Goal: Task Accomplishment & Management: Use online tool/utility

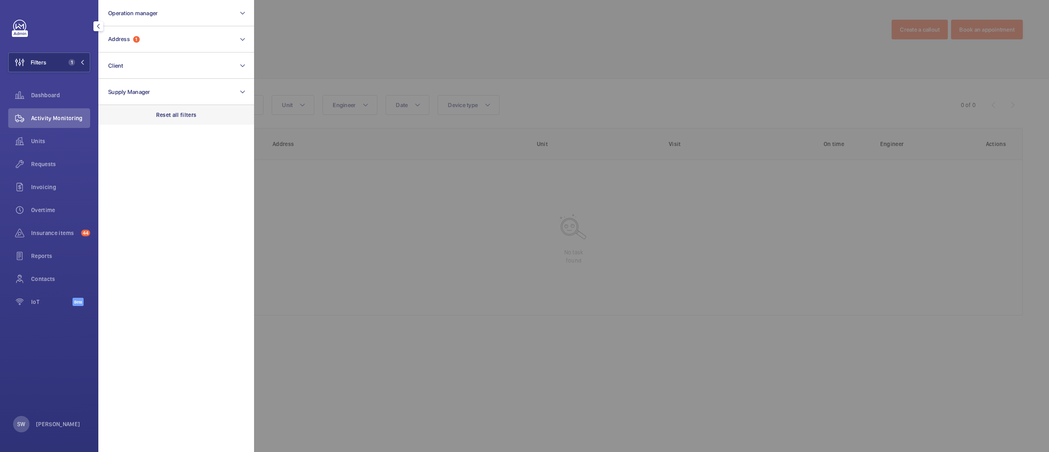
click at [174, 116] on p "Reset all filters" at bounding box center [176, 115] width 41 height 8
click at [161, 70] on button "Client" at bounding box center [176, 65] width 156 height 26
type input "westgate"
click at [169, 120] on span "Westgate Healthcare" at bounding box center [176, 118] width 113 height 8
click at [119, 120] on input "Westgate Healthcare" at bounding box center [110, 118] width 16 height 16
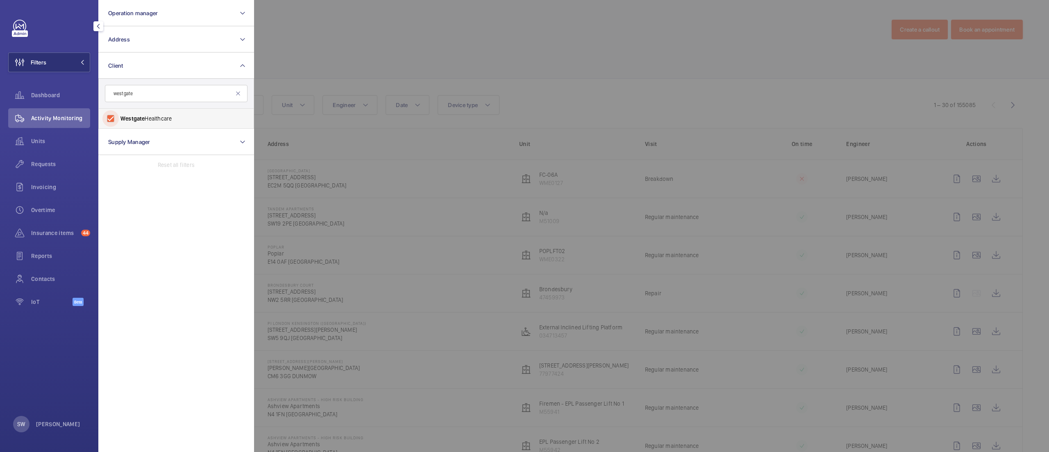
checkbox input "true"
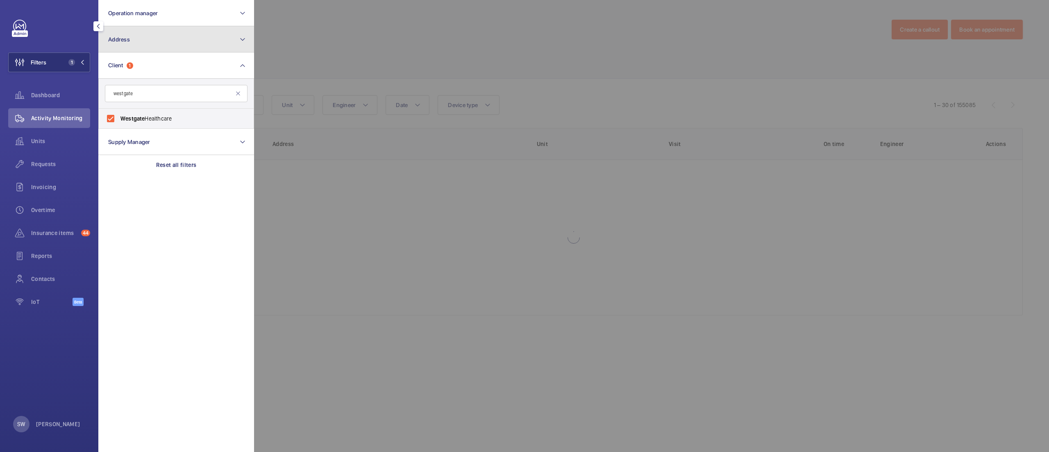
click at [166, 45] on button "Address" at bounding box center [176, 39] width 156 height 26
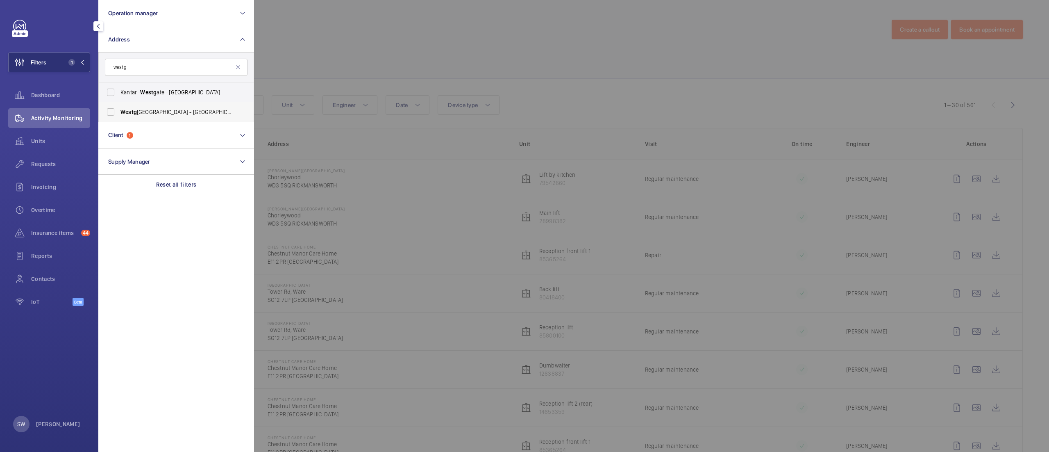
type input "westg"
click at [178, 111] on span "[GEOGRAPHIC_DATA] - [GEOGRAPHIC_DATA]" at bounding box center [176, 112] width 113 height 8
click at [119, 111] on input "[GEOGRAPHIC_DATA] - [GEOGRAPHIC_DATA]" at bounding box center [110, 112] width 16 height 16
checkbox input "true"
click at [451, 57] on div at bounding box center [778, 226] width 1049 height 452
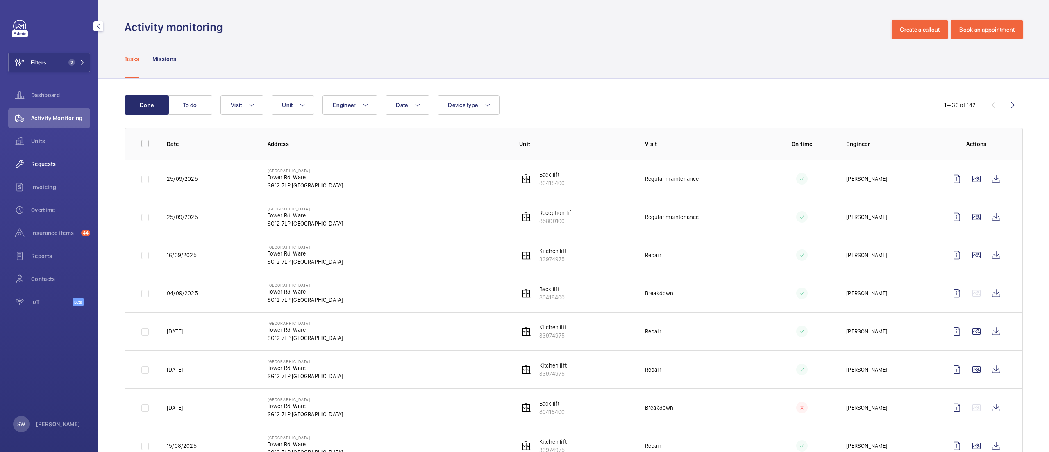
click at [66, 159] on div "Requests" at bounding box center [49, 164] width 82 height 20
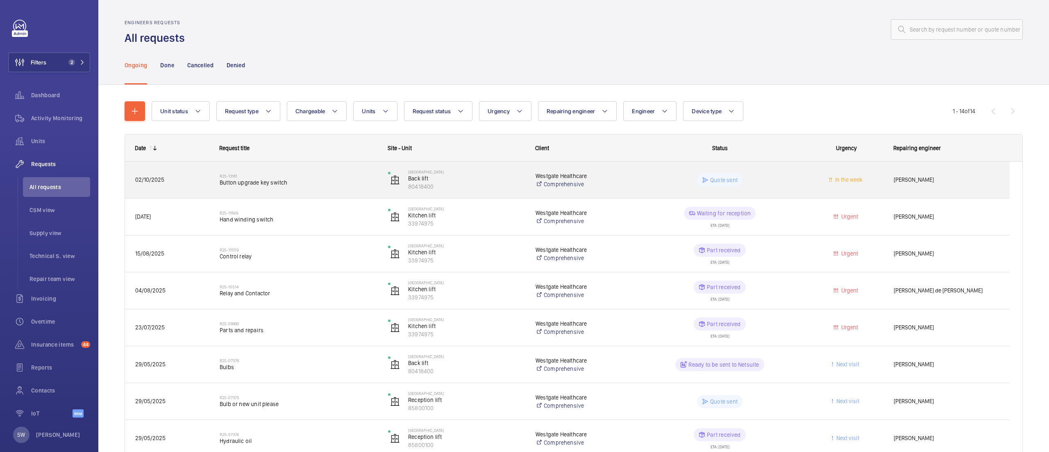
click at [343, 188] on div "R25-13161 Button upgrade key switch" at bounding box center [299, 180] width 158 height 24
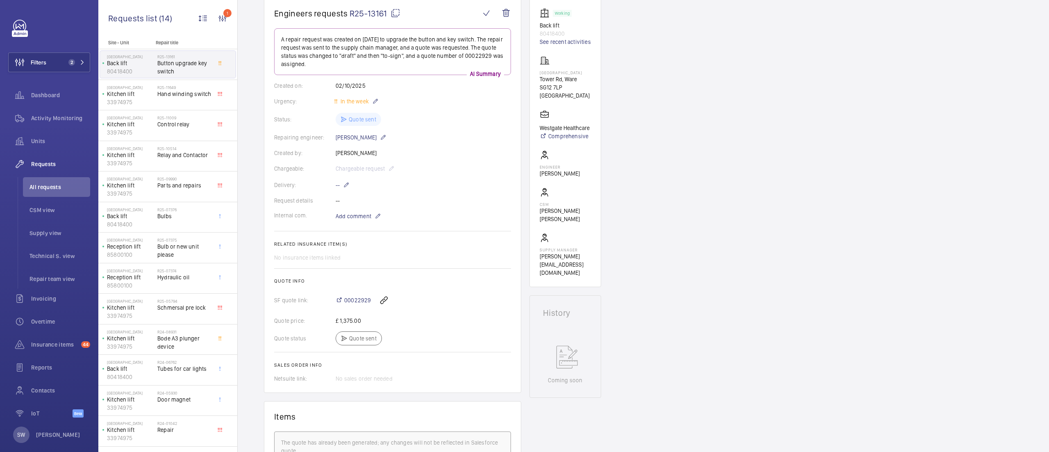
scroll to position [123, 0]
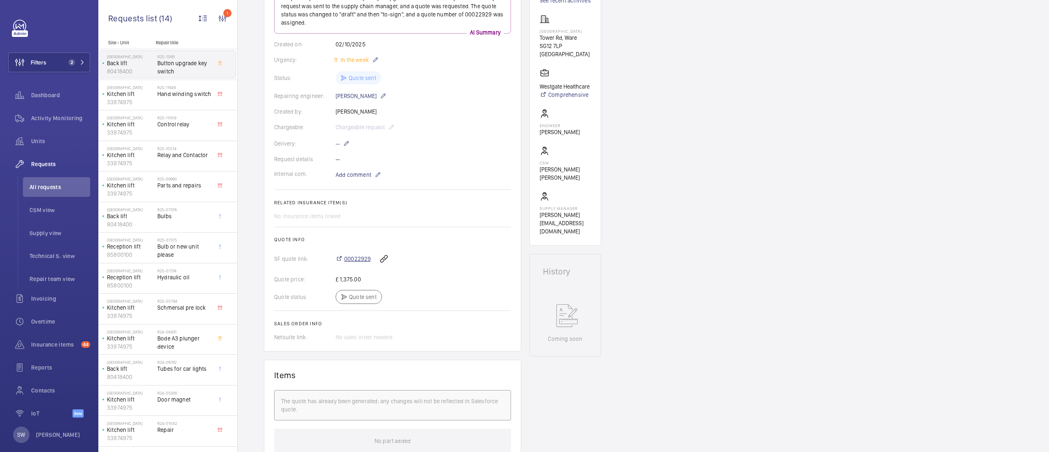
click at [350, 260] on span "00022929" at bounding box center [357, 258] width 27 height 8
click at [61, 62] on button "Filters 2" at bounding box center [49, 62] width 82 height 20
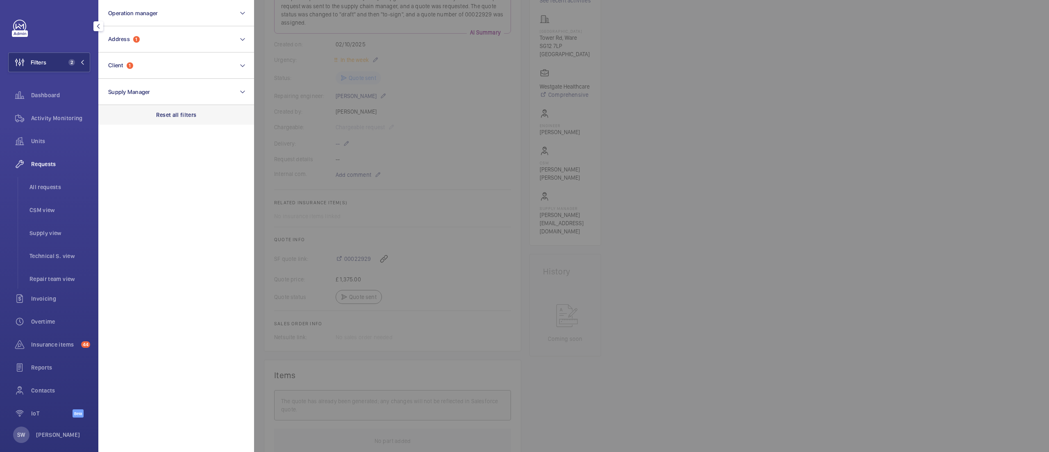
click at [204, 124] on div "Reset all filters" at bounding box center [176, 115] width 156 height 20
click at [149, 47] on button "Address" at bounding box center [176, 39] width 156 height 26
type input "tolbot"
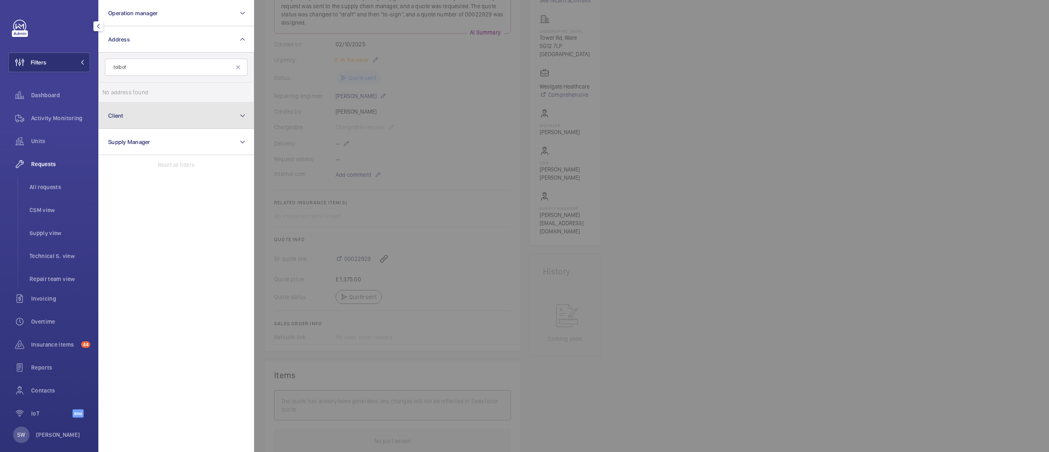
click at [164, 108] on button "Client" at bounding box center [176, 115] width 156 height 26
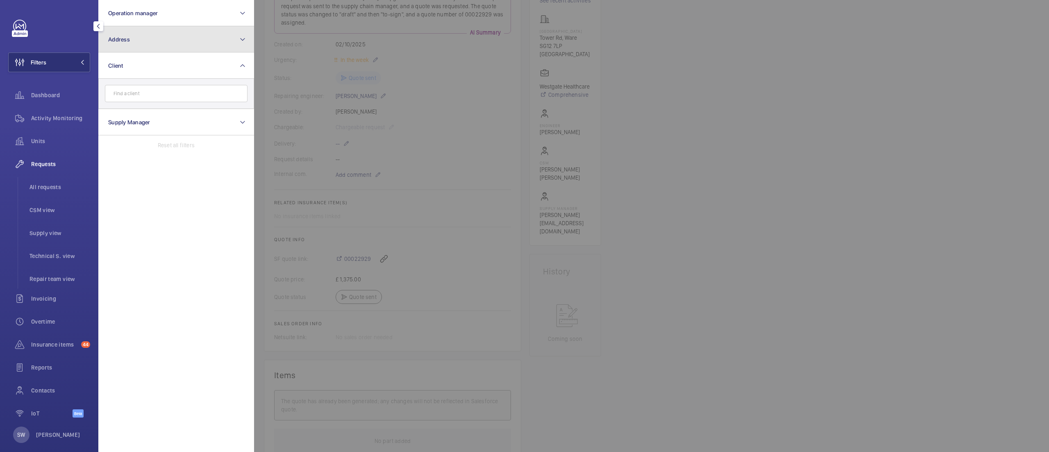
click at [177, 49] on button "Address" at bounding box center [176, 39] width 156 height 26
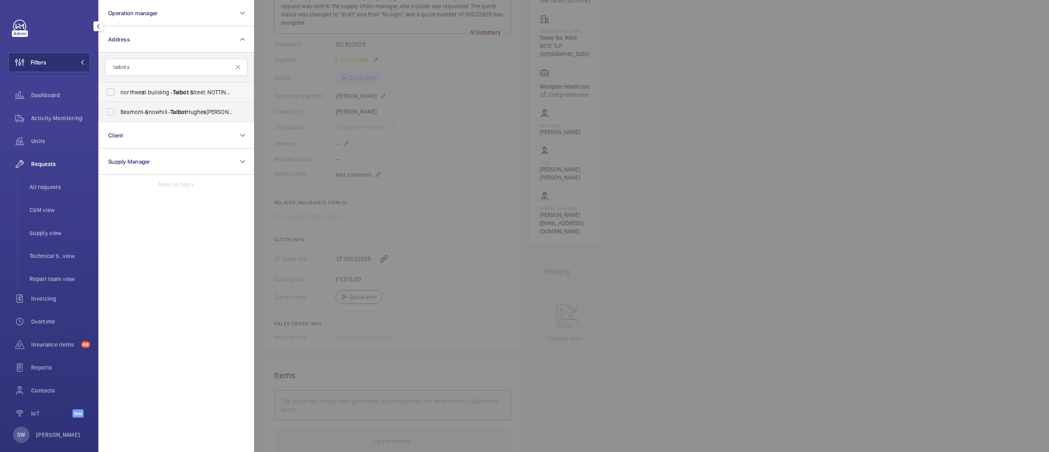
type input "talbot s"
click at [166, 98] on label "northwe s t building - [GEOGRAPHIC_DATA] 5GY" at bounding box center [170, 92] width 143 height 20
click at [119, 98] on input "northwe s t building - [GEOGRAPHIC_DATA] 5GY" at bounding box center [110, 92] width 16 height 16
click at [169, 98] on label "northwe s t building - [GEOGRAPHIC_DATA] 5GY" at bounding box center [170, 92] width 143 height 20
click at [119, 98] on input "northwe s t building - [GEOGRAPHIC_DATA] 5GY" at bounding box center [110, 92] width 16 height 16
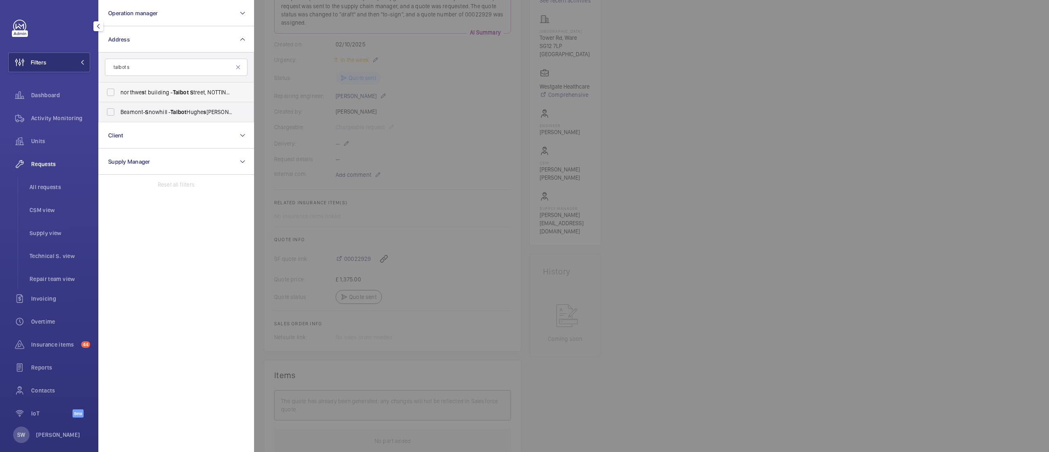
click at [174, 89] on span "Talbot" at bounding box center [181, 92] width 16 height 7
click at [119, 89] on input "northwe s t building - [GEOGRAPHIC_DATA] 5GY" at bounding box center [110, 92] width 16 height 16
checkbox input "true"
click at [948, 273] on div at bounding box center [778, 226] width 1049 height 452
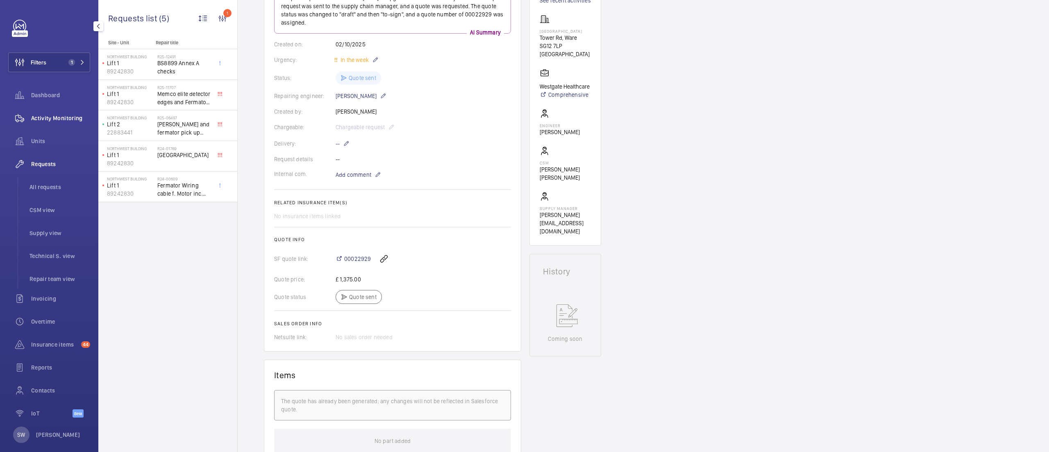
click at [52, 118] on span "Activity Monitoring" at bounding box center [60, 118] width 59 height 8
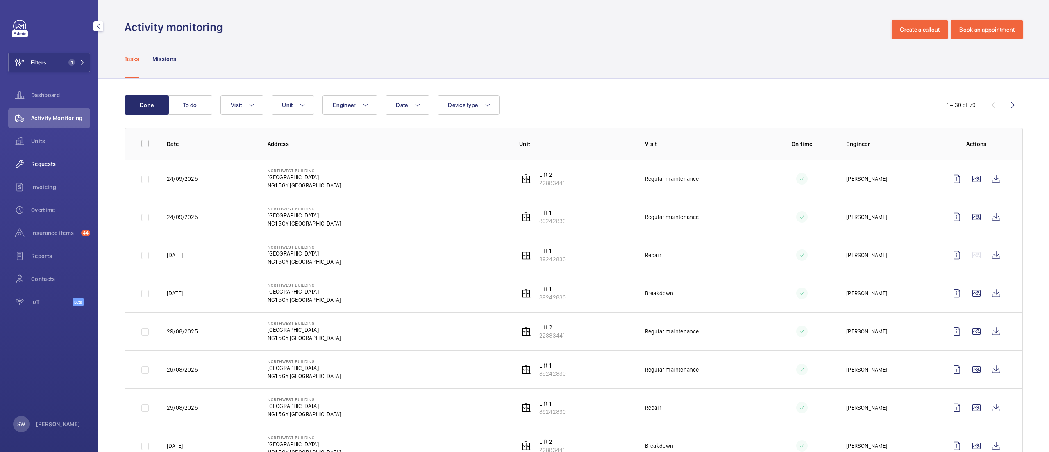
click at [64, 171] on div "Requests" at bounding box center [49, 164] width 82 height 20
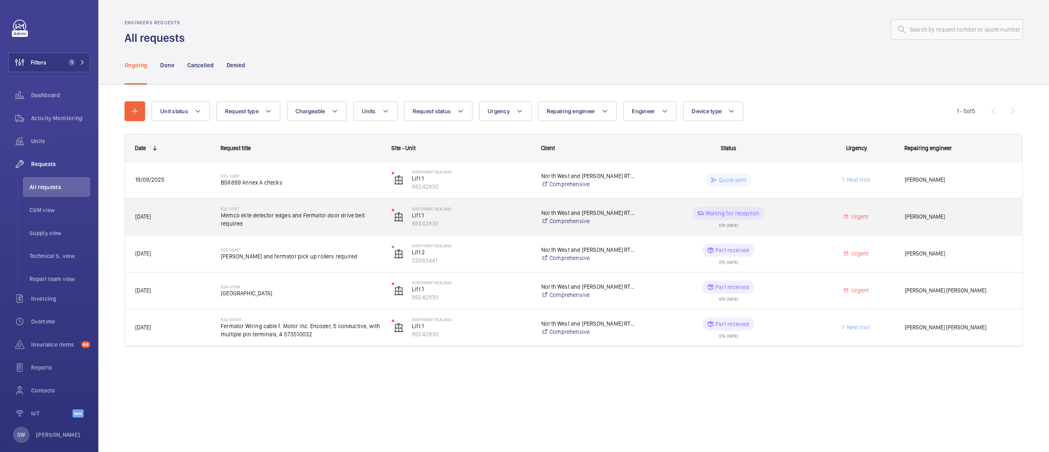
click at [252, 216] on span "Memco elite detector edges and Fermator door drive belt required" at bounding box center [301, 219] width 160 height 16
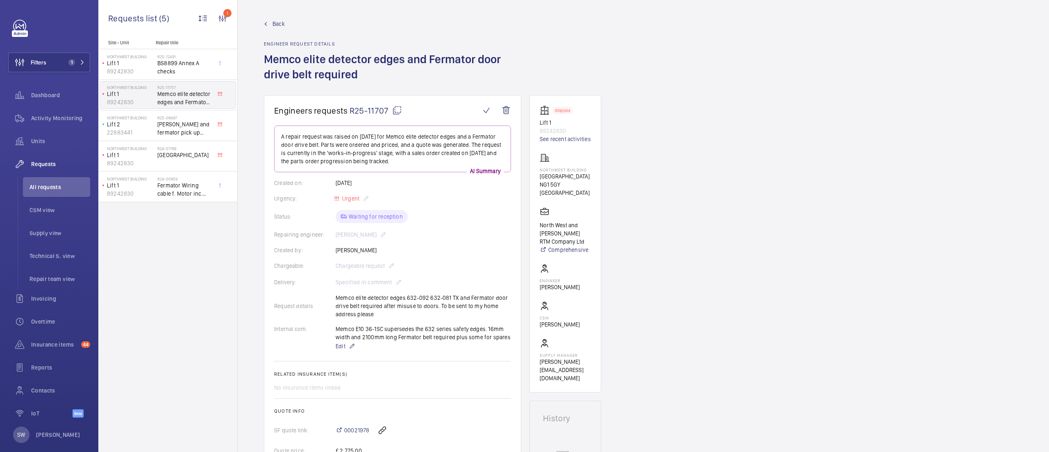
click at [397, 108] on mat-icon at bounding box center [397, 110] width 10 height 10
click at [63, 63] on button "Filters 1" at bounding box center [49, 62] width 82 height 20
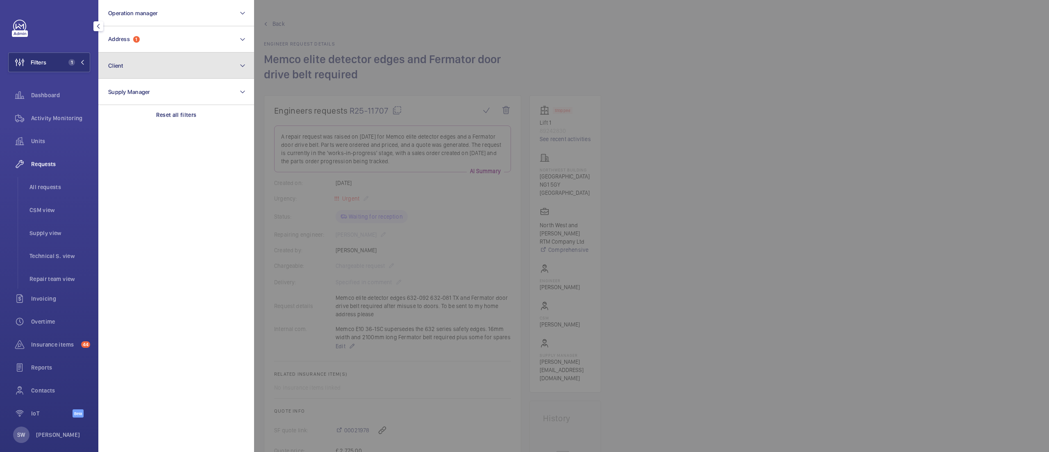
click at [159, 59] on button "Client" at bounding box center [176, 65] width 156 height 26
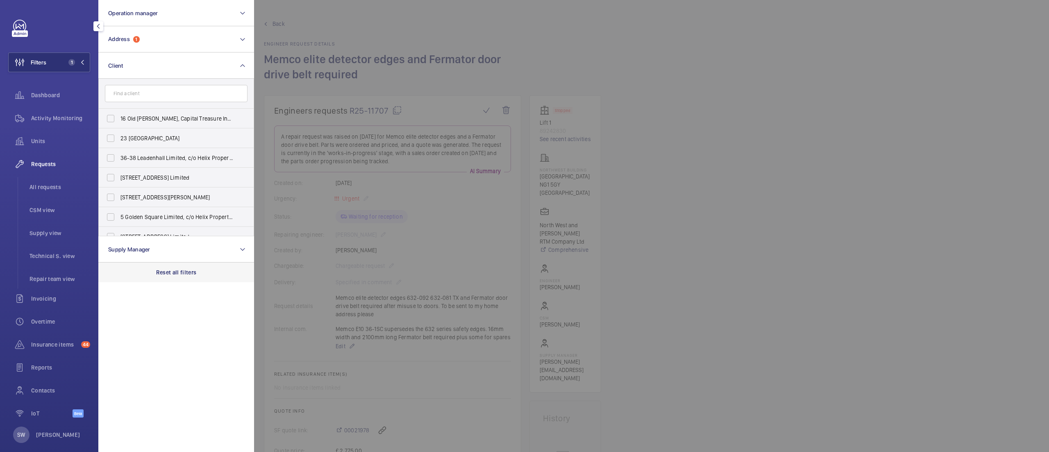
click at [211, 266] on div "Reset all filters" at bounding box center [176, 272] width 156 height 20
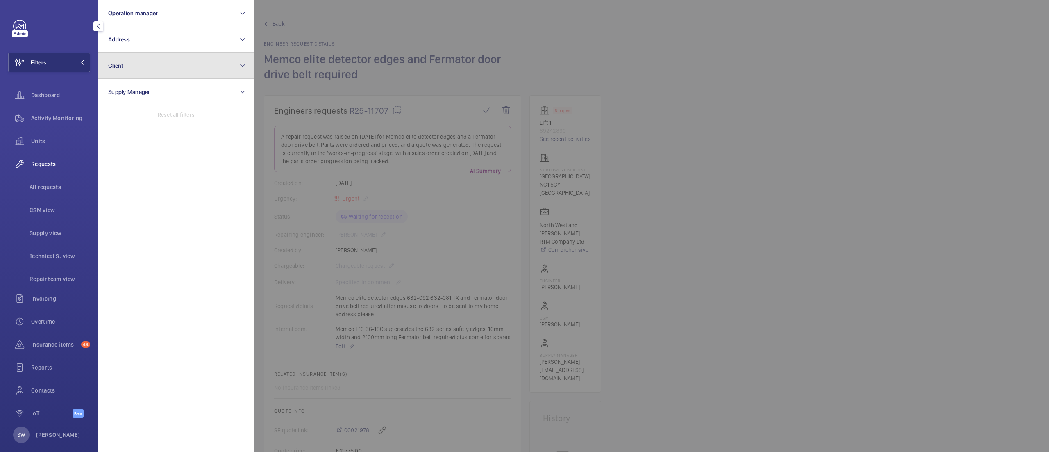
click at [158, 70] on button "Client" at bounding box center [176, 65] width 156 height 26
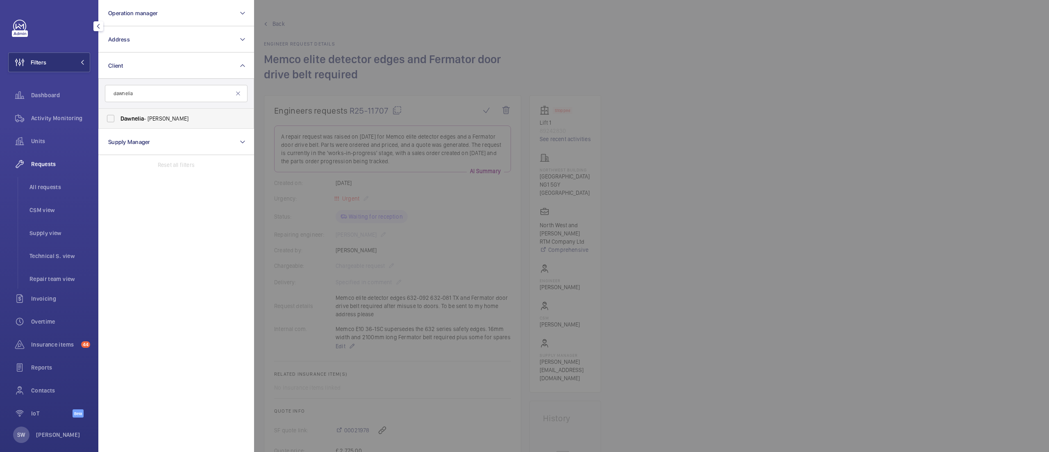
type input "dawnelia"
click at [151, 121] on span "Dawnelia - [PERSON_NAME]" at bounding box center [176, 118] width 113 height 8
click at [119, 121] on input "Dawnelia - [PERSON_NAME]" at bounding box center [110, 118] width 16 height 16
checkbox input "true"
click at [50, 127] on div "Activity Monitoring" at bounding box center [49, 118] width 82 height 20
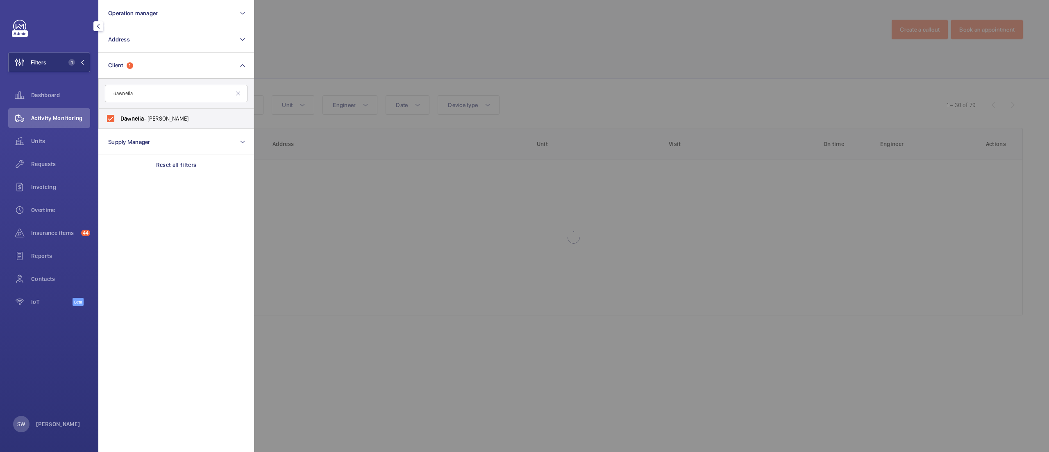
click at [687, 96] on div at bounding box center [778, 226] width 1049 height 452
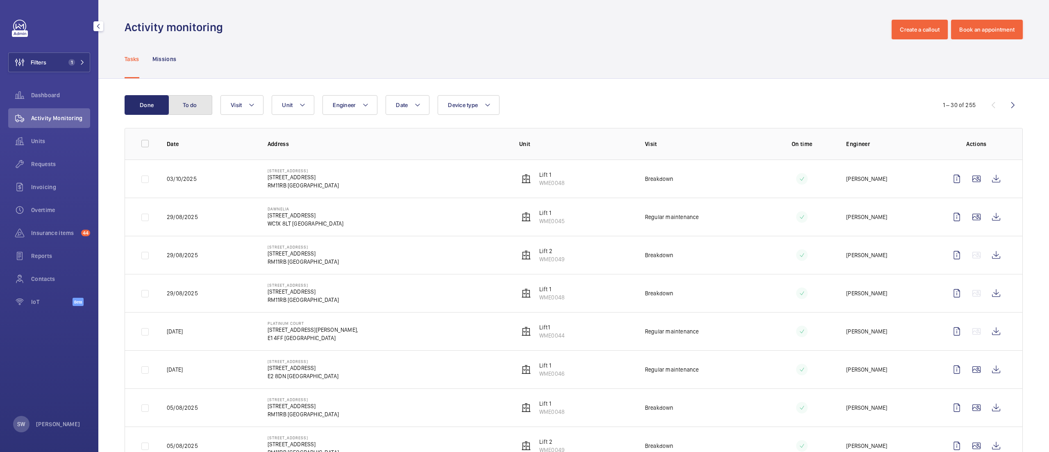
click at [190, 106] on button "To do" at bounding box center [190, 105] width 44 height 20
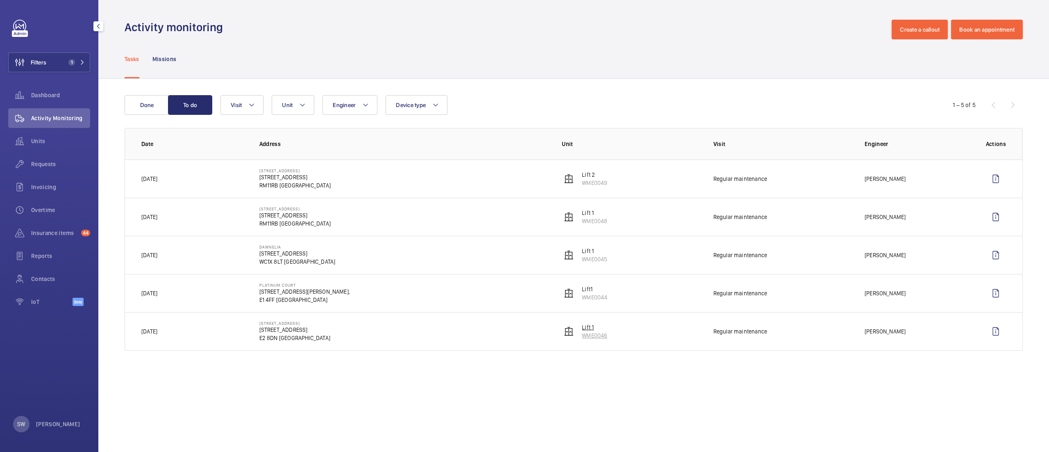
click at [591, 332] on p "WME0046" at bounding box center [594, 335] width 25 height 8
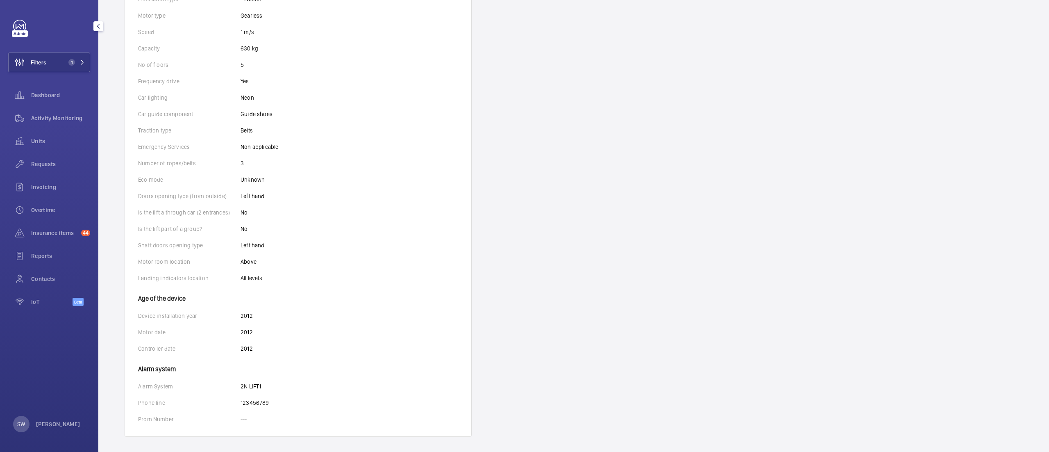
scroll to position [312, 0]
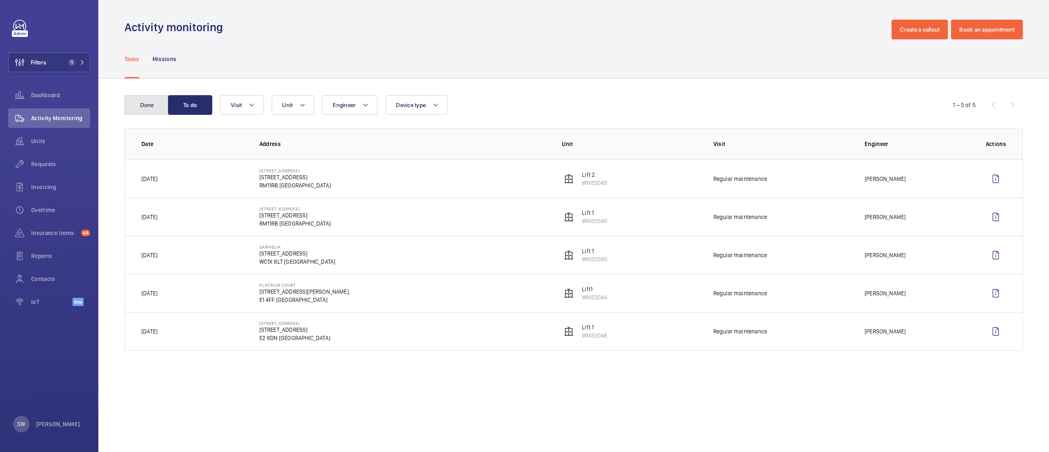
click at [139, 99] on button "Done" at bounding box center [147, 105] width 44 height 20
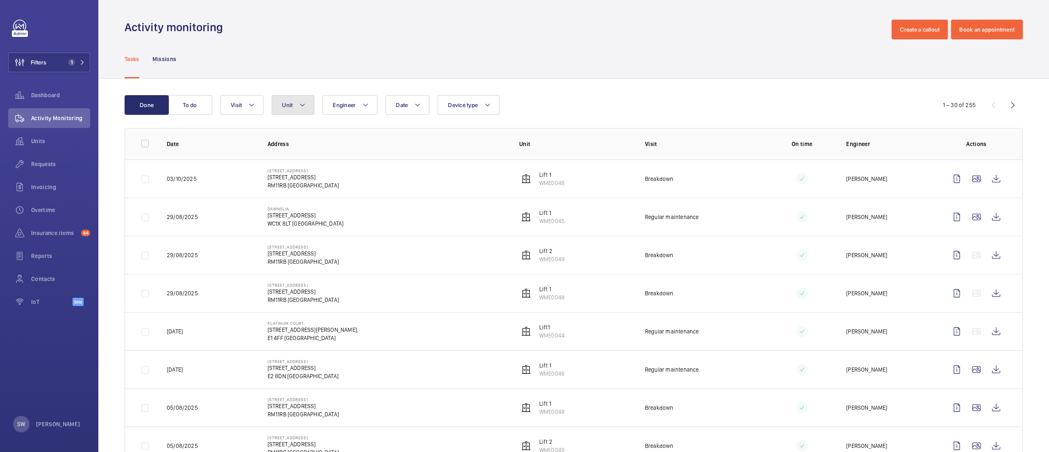
click at [290, 108] on button "Unit" at bounding box center [293, 105] width 43 height 20
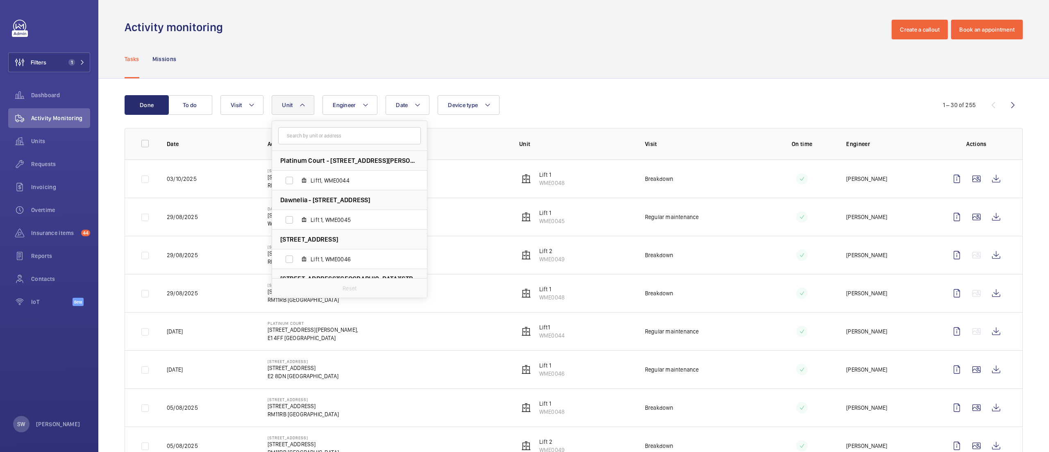
click at [624, 103] on div "Date Engineer Unit Platinum Court - [GEOGRAPHIC_DATA][PERSON_NAME] Lift1, WME00…" at bounding box center [572, 105] width 704 height 20
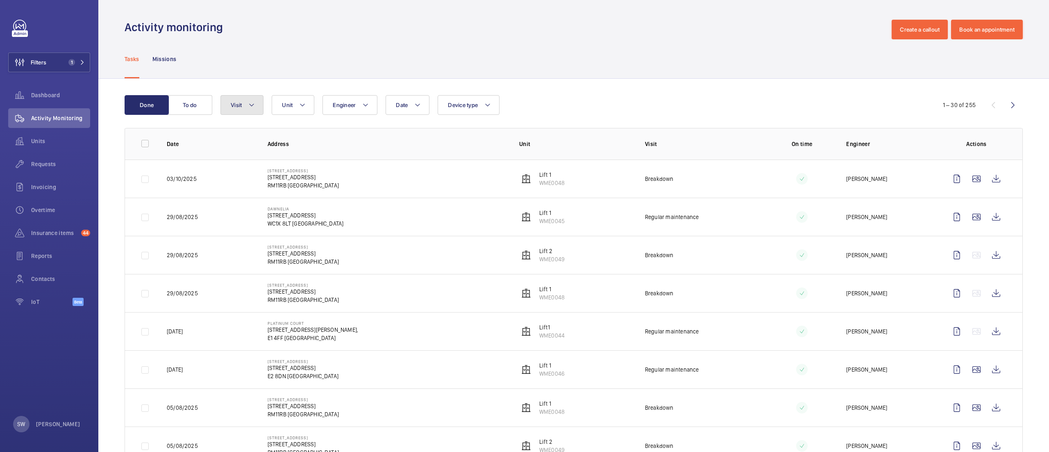
click at [251, 102] on mat-icon at bounding box center [251, 105] width 7 height 10
type input "maint"
click at [274, 199] on span "Regular maintenance" at bounding box center [299, 200] width 113 height 8
click at [241, 199] on input "Regular maintenance" at bounding box center [233, 200] width 16 height 16
checkbox input "true"
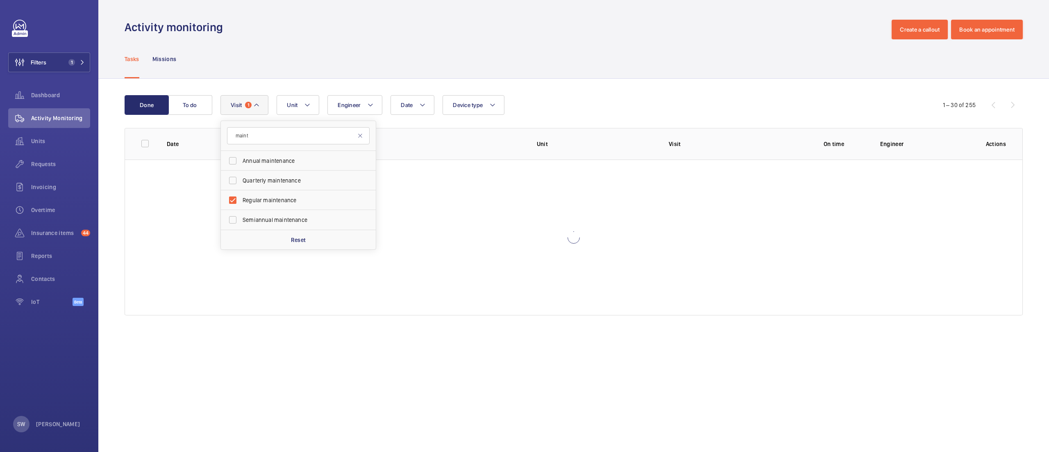
click at [664, 75] on div "Tasks Missions" at bounding box center [574, 58] width 898 height 39
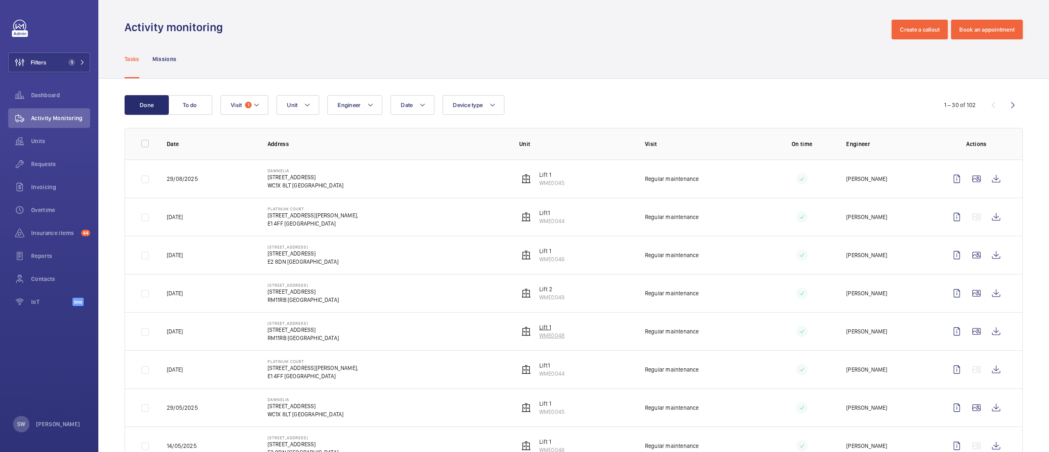
click at [544, 334] on p "WME0048" at bounding box center [551, 335] width 25 height 8
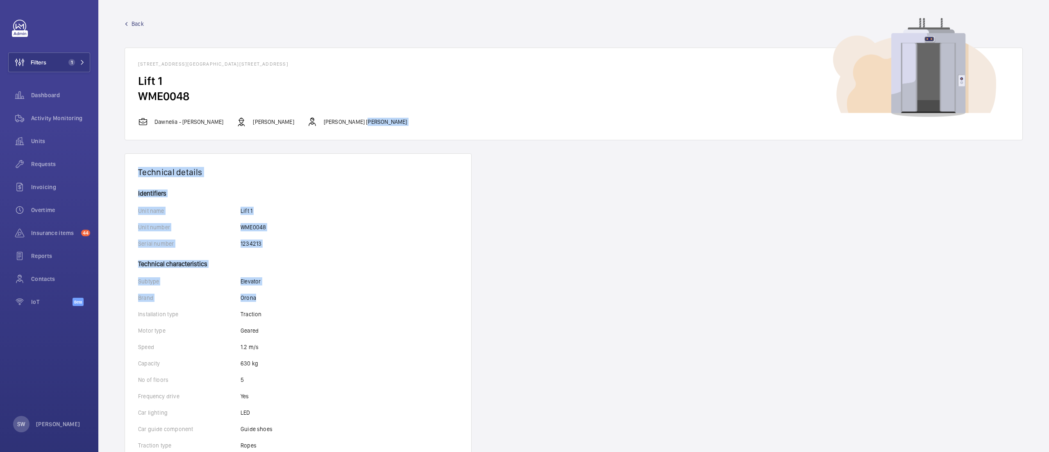
drag, startPoint x: 1035, startPoint y: 136, endPoint x: 1048, endPoint y: 288, distance: 152.6
click at [1048, 290] on div "Back [STREET_ADDRESS] Lift 1 WME0048 Dawnelia - [PERSON_NAME] [PERSON_NAME] [PE…" at bounding box center [573, 226] width 951 height 452
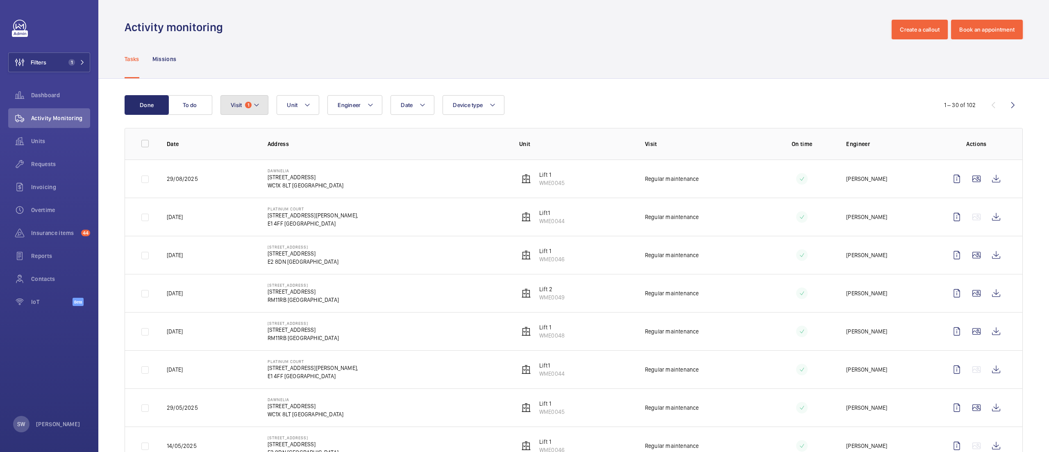
click at [227, 107] on button "Visit 1" at bounding box center [244, 105] width 48 height 20
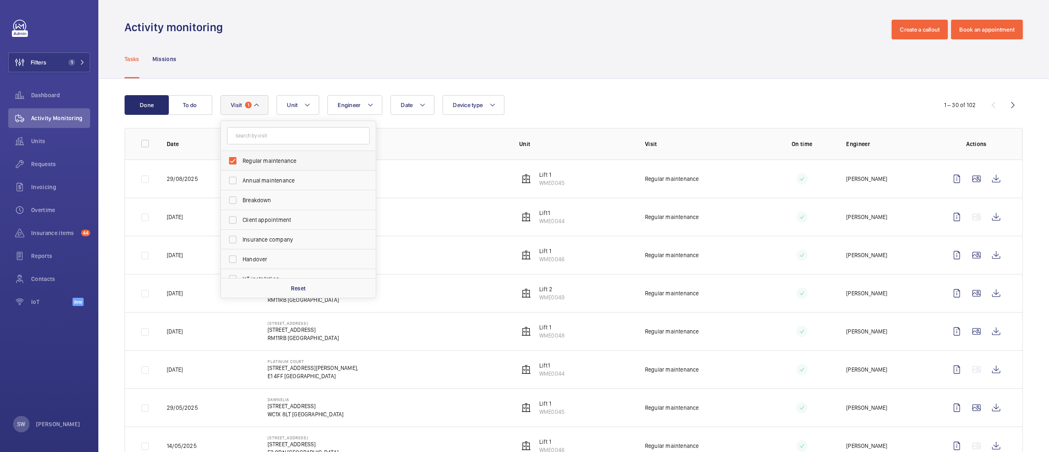
click at [274, 160] on span "Regular maintenance" at bounding box center [299, 161] width 113 height 8
click at [241, 160] on input "Regular maintenance" at bounding box center [233, 160] width 16 height 16
checkbox input "false"
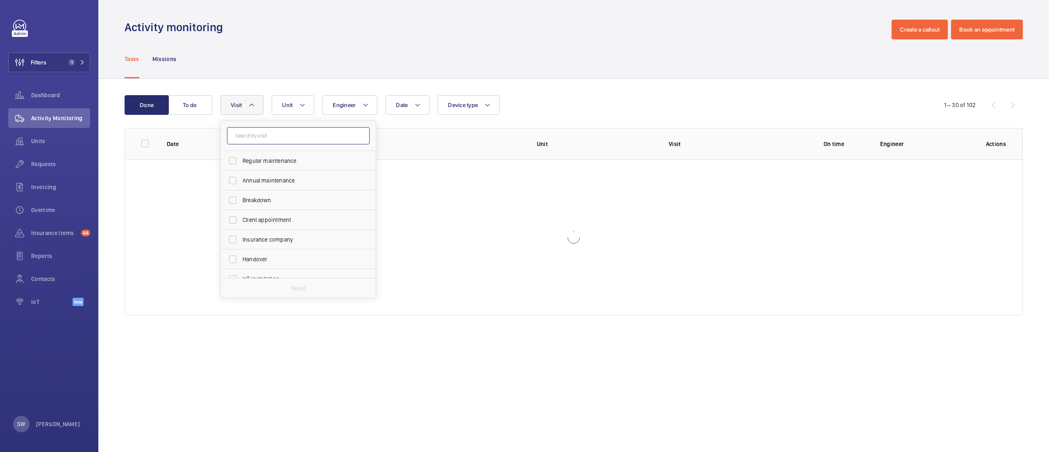
click at [273, 144] on input "text" at bounding box center [298, 135] width 143 height 17
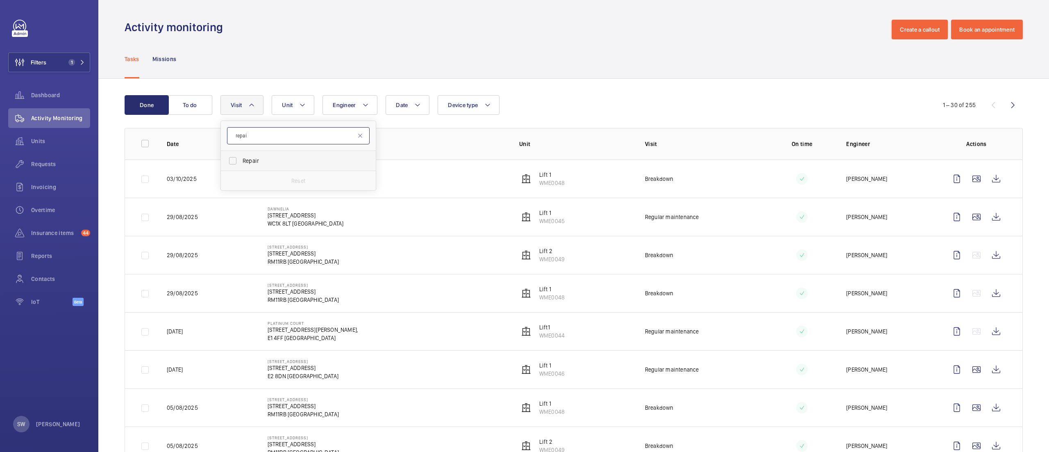
type input "repai"
click at [252, 168] on label "Repair" at bounding box center [292, 161] width 143 height 20
click at [241, 168] on input "Repair" at bounding box center [233, 160] width 16 height 16
checkbox input "true"
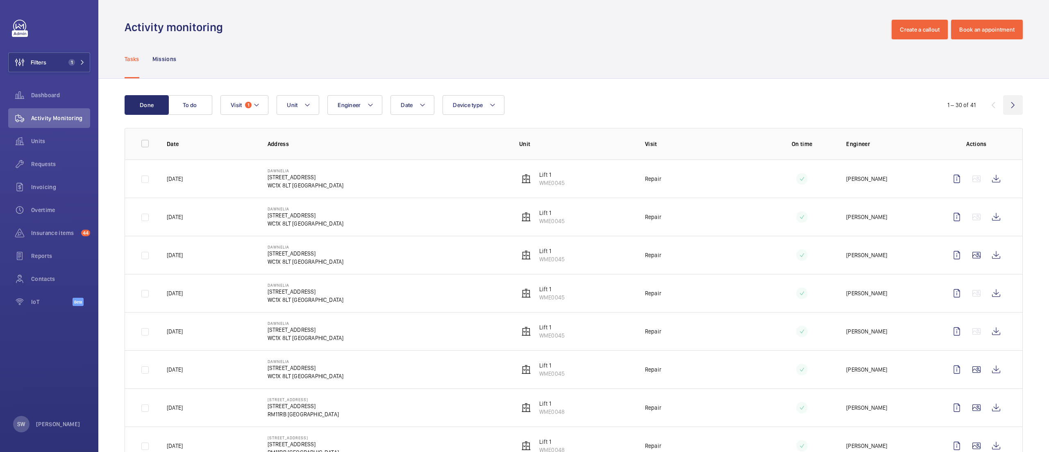
click at [1003, 102] on wm-front-icon-button at bounding box center [1013, 105] width 20 height 20
click at [52, 99] on div "Dashboard" at bounding box center [49, 95] width 82 height 20
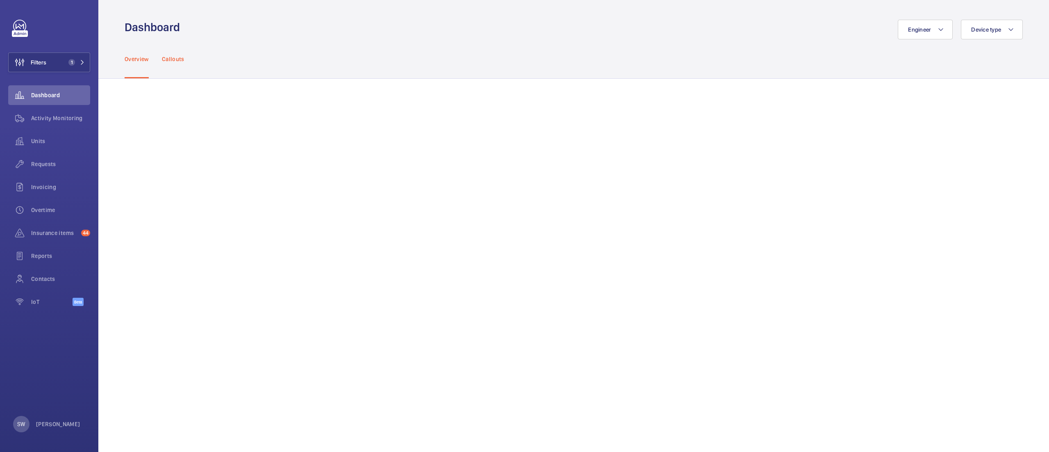
click at [168, 62] on p "Callouts" at bounding box center [173, 59] width 23 height 8
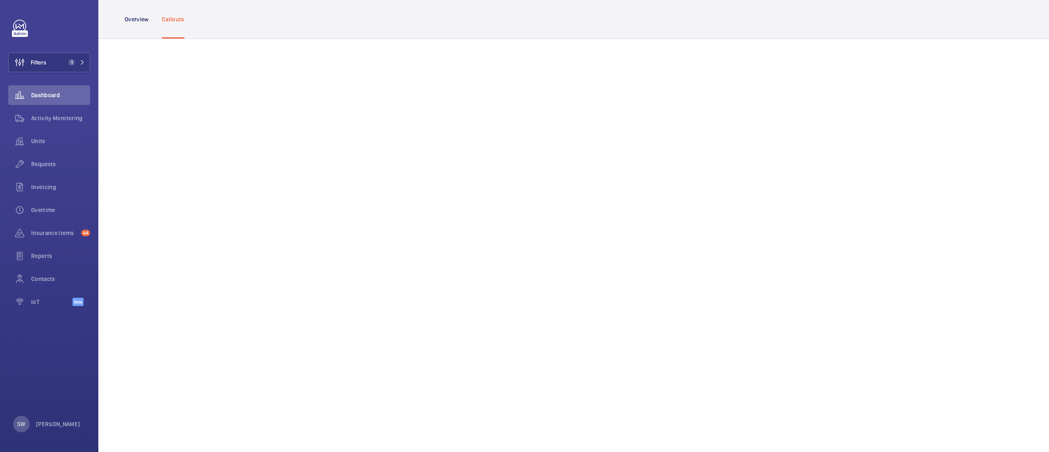
scroll to position [377, 0]
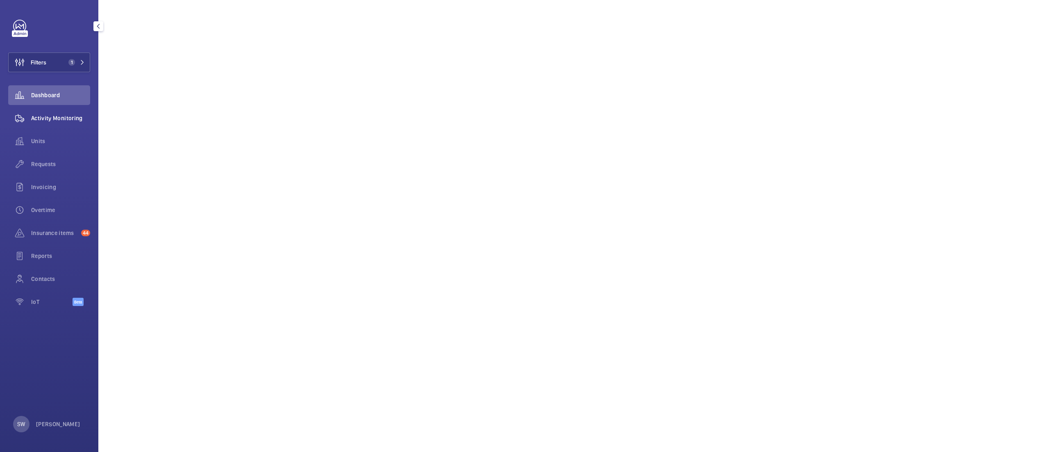
click at [79, 119] on span "Activity Monitoring" at bounding box center [60, 118] width 59 height 8
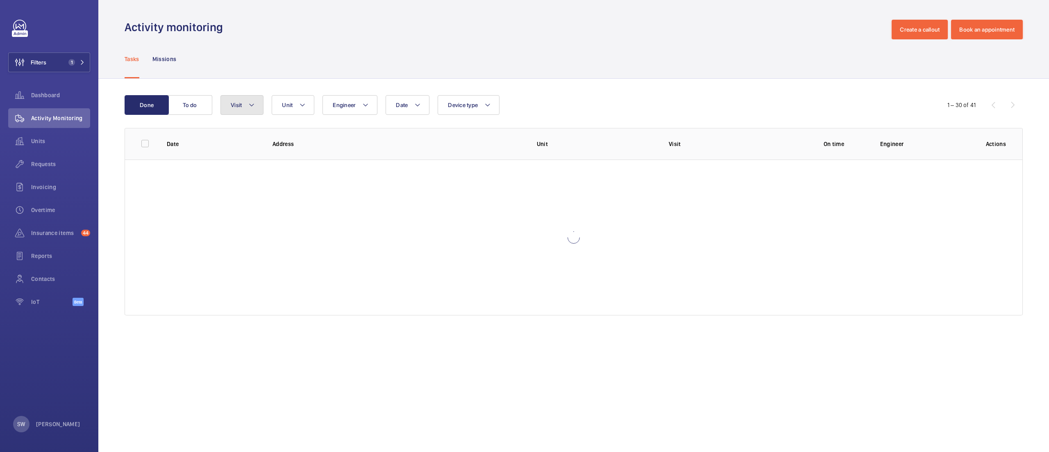
click at [247, 98] on button "Visit" at bounding box center [241, 105] width 43 height 20
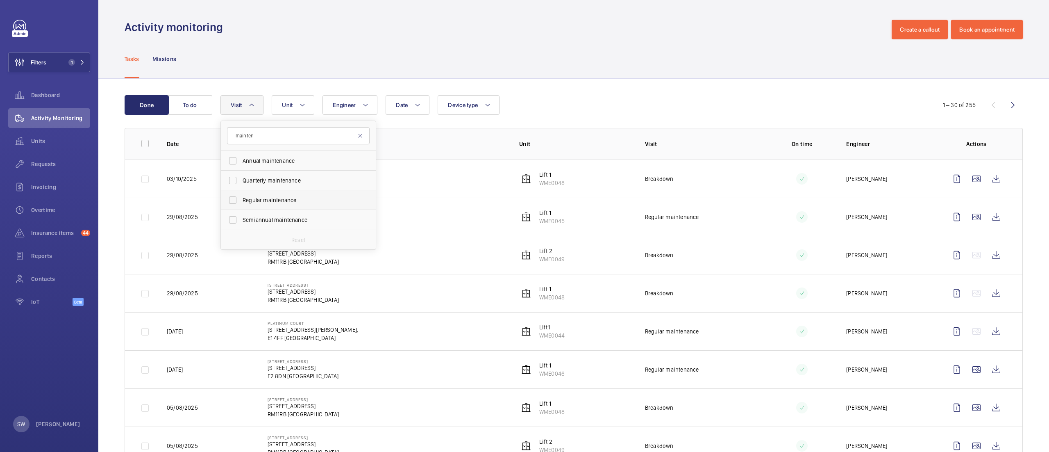
type input "mainten"
click at [275, 201] on span "Regular maintenance" at bounding box center [299, 200] width 113 height 8
click at [241, 201] on input "Regular maintenance" at bounding box center [233, 200] width 16 height 16
checkbox input "true"
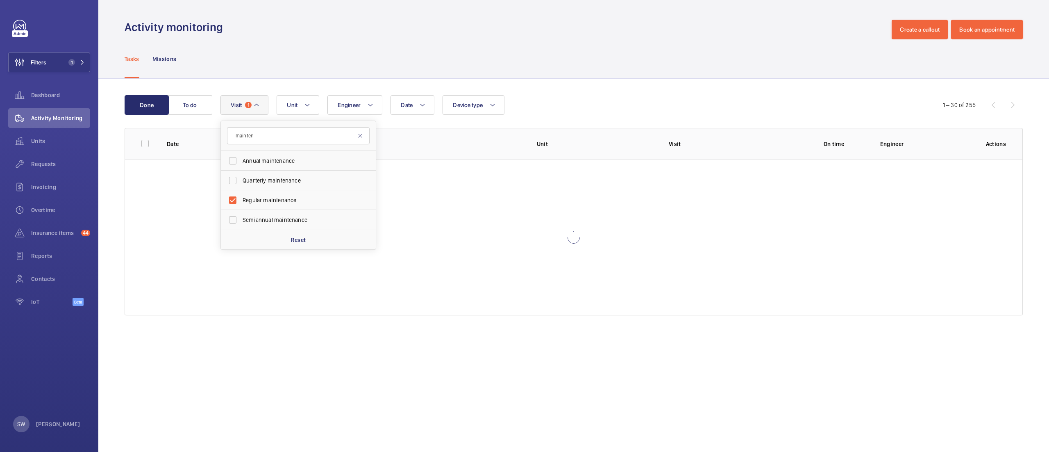
click at [700, 70] on div "Tasks Missions" at bounding box center [574, 58] width 898 height 39
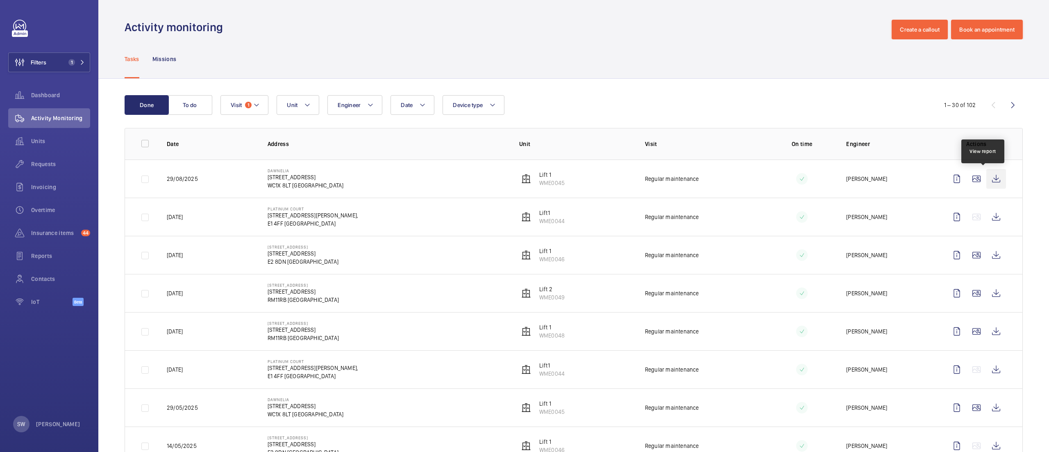
click at [986, 173] on wm-front-icon-button at bounding box center [996, 179] width 20 height 20
click at [989, 216] on wm-front-icon-button at bounding box center [996, 217] width 20 height 20
click at [986, 252] on wm-front-icon-button at bounding box center [996, 255] width 20 height 20
click at [986, 295] on wm-front-icon-button at bounding box center [996, 293] width 20 height 20
click at [986, 250] on wm-front-icon-button at bounding box center [996, 255] width 20 height 20
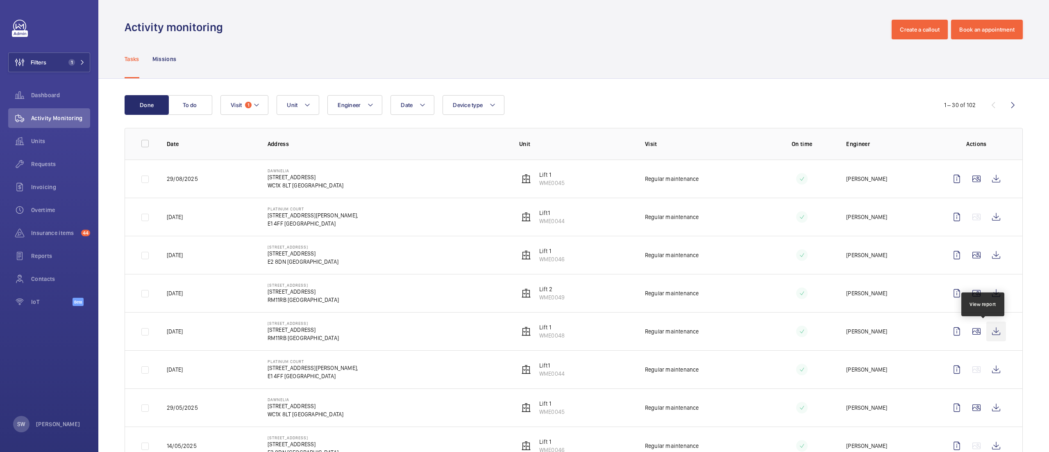
click at [986, 334] on wm-front-icon-button at bounding box center [996, 331] width 20 height 20
click at [59, 164] on span "Requests" at bounding box center [60, 164] width 59 height 8
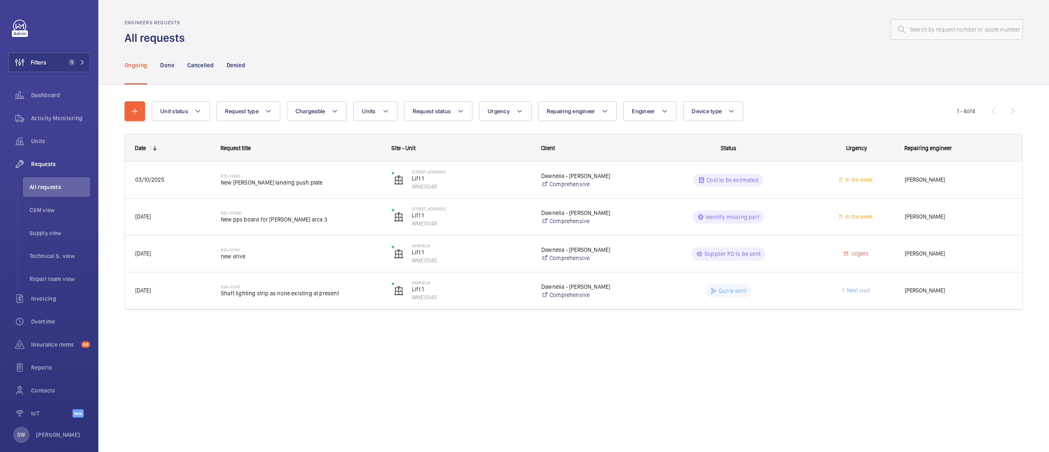
click at [614, 59] on div "Ongoing Done Cancelled Denied" at bounding box center [574, 64] width 898 height 39
click at [165, 65] on p "Done" at bounding box center [167, 65] width 14 height 8
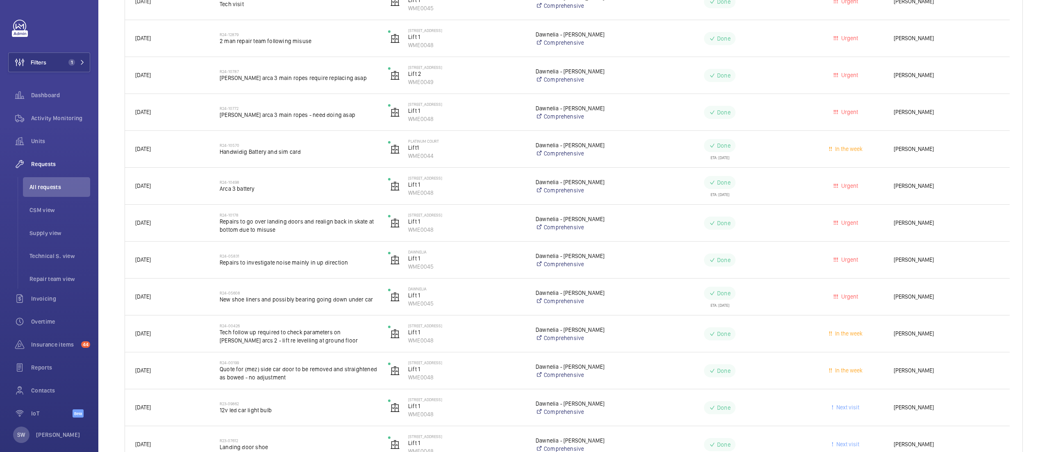
scroll to position [217, 0]
click at [68, 62] on span "1" at bounding box center [71, 62] width 7 height 7
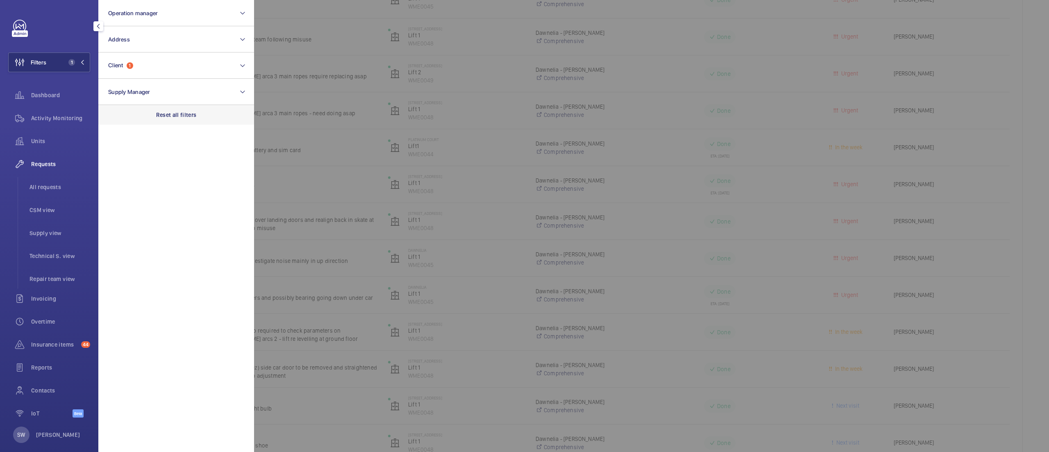
click at [214, 119] on div "Reset all filters" at bounding box center [176, 115] width 156 height 20
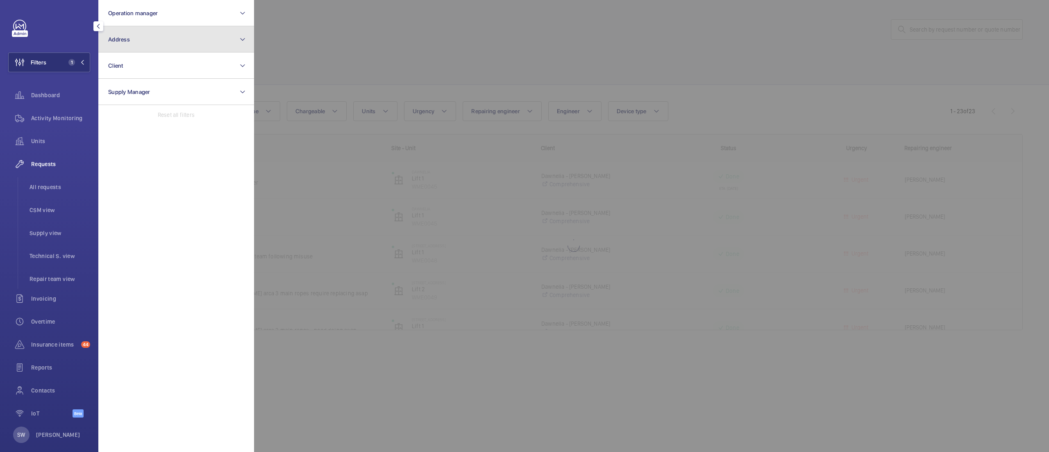
click at [155, 44] on button "Address" at bounding box center [176, 39] width 156 height 26
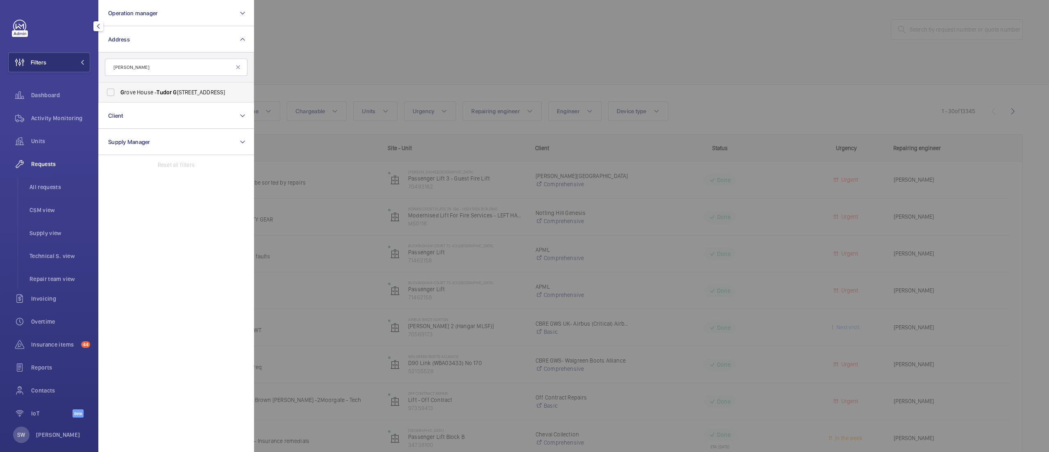
type input "[PERSON_NAME]"
click at [158, 95] on span "Tudor" at bounding box center [164, 92] width 15 height 7
click at [119, 95] on input "G rove House - [GEOGRAPHIC_DATA] 7QP" at bounding box center [110, 92] width 16 height 16
checkbox input "true"
click at [412, 48] on div at bounding box center [778, 226] width 1049 height 452
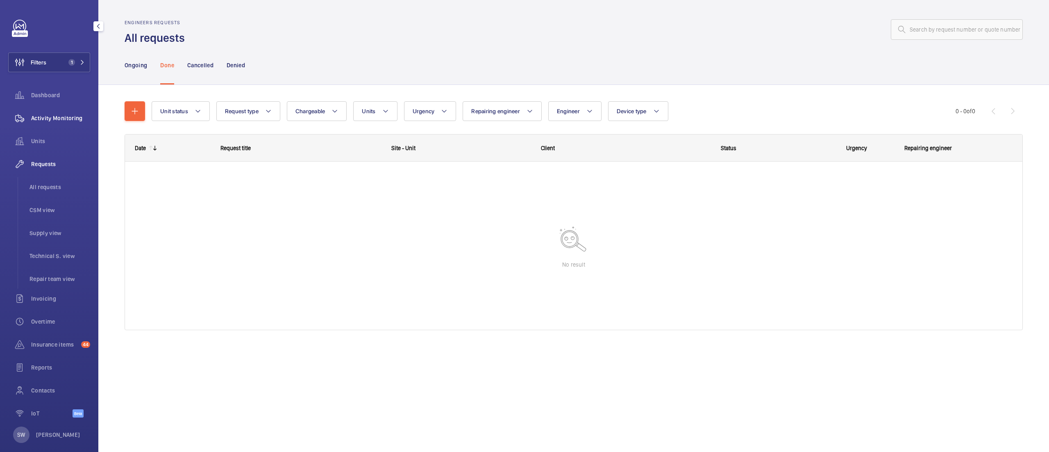
click at [33, 118] on span "Activity Monitoring" at bounding box center [60, 118] width 59 height 8
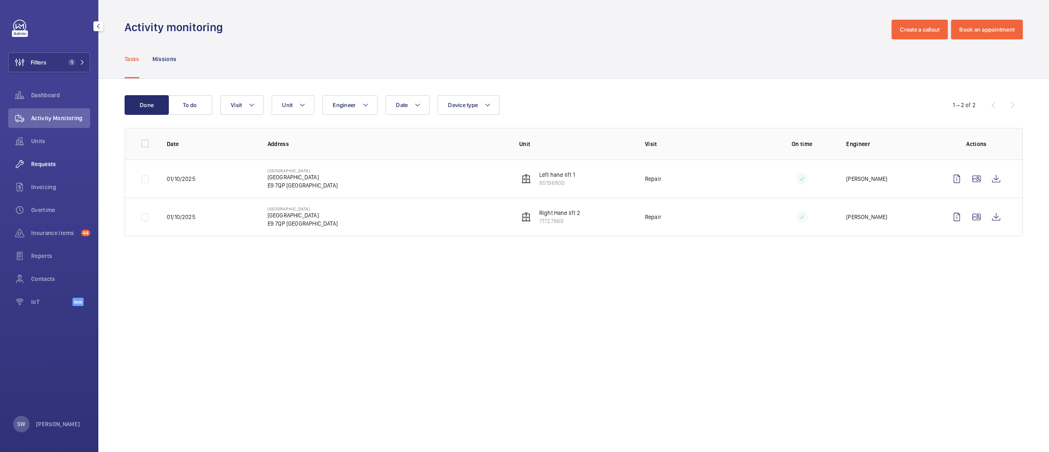
click at [72, 162] on span "Requests" at bounding box center [60, 164] width 59 height 8
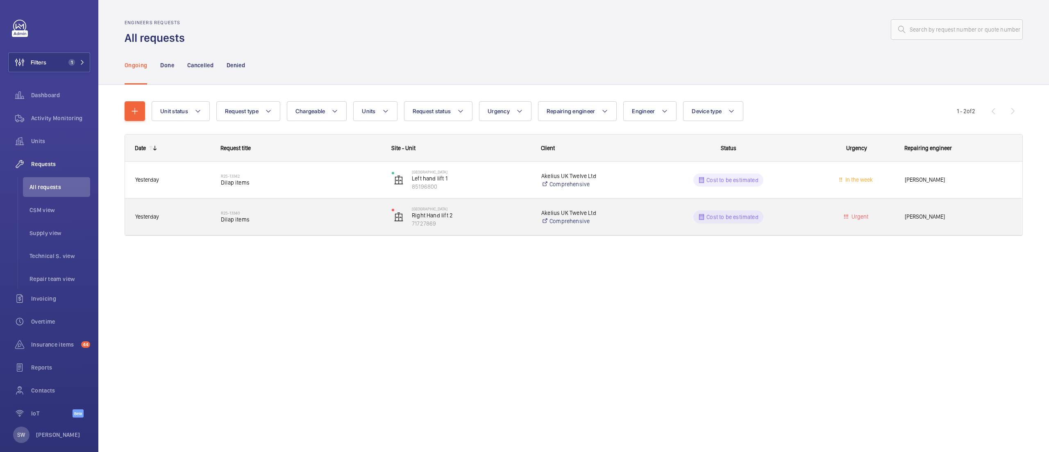
click at [266, 213] on h2 "R25-13340" at bounding box center [301, 212] width 160 height 5
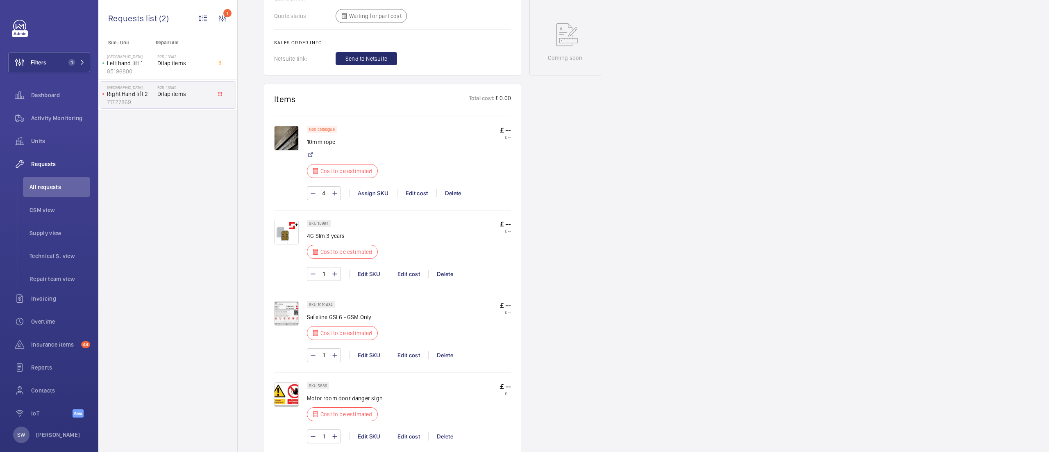
scroll to position [411, 0]
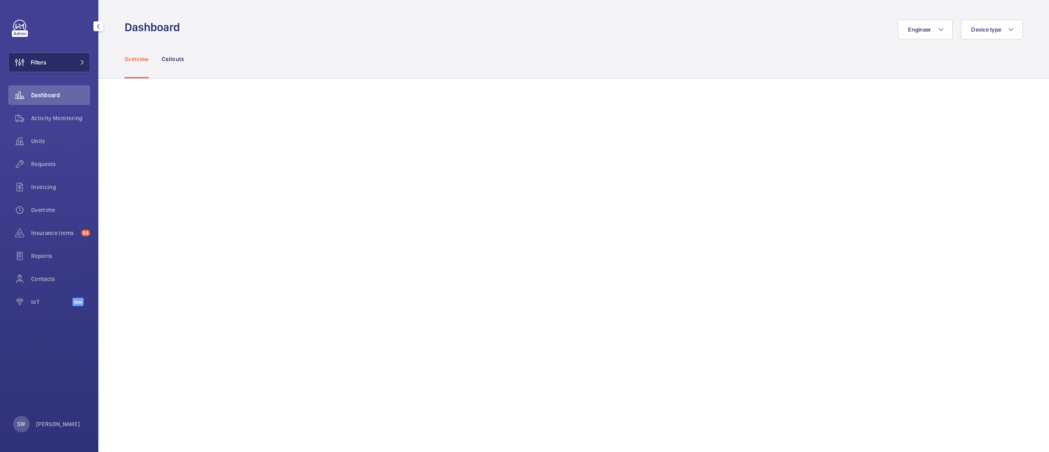
click at [63, 65] on button "Filters" at bounding box center [49, 62] width 82 height 20
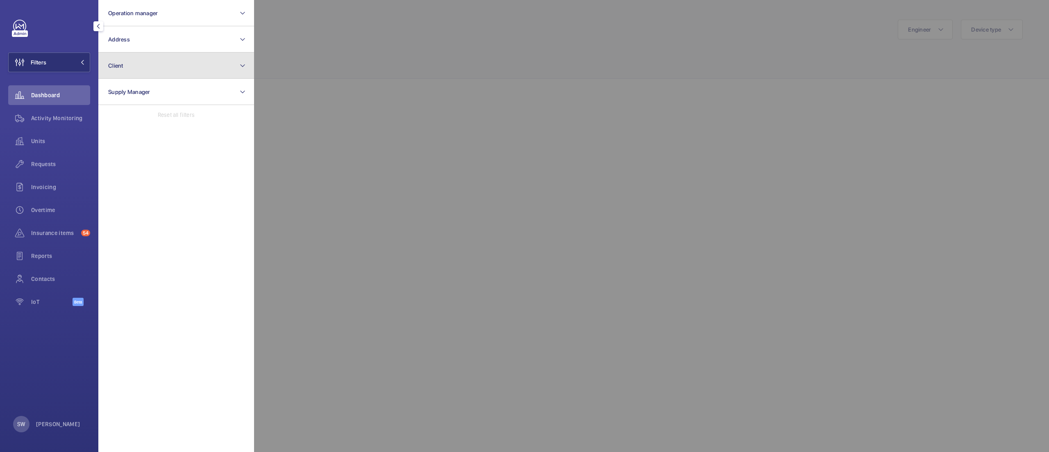
click at [171, 68] on button "Client" at bounding box center [176, 65] width 156 height 26
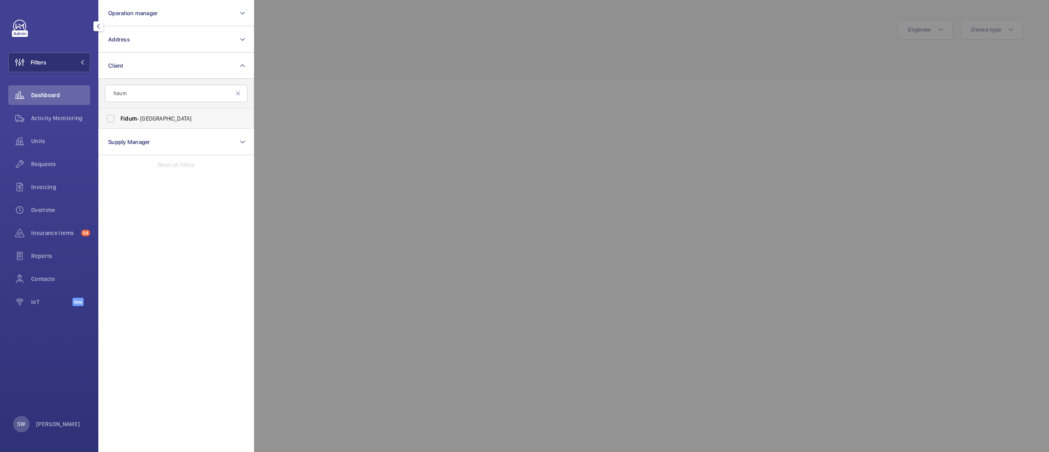
type input "fidum"
click at [129, 119] on span "Fidum" at bounding box center [128, 118] width 16 height 7
click at [119, 119] on input "Fidum - [GEOGRAPHIC_DATA]" at bounding box center [110, 118] width 16 height 16
checkbox input "true"
click at [490, 100] on div at bounding box center [778, 226] width 1049 height 452
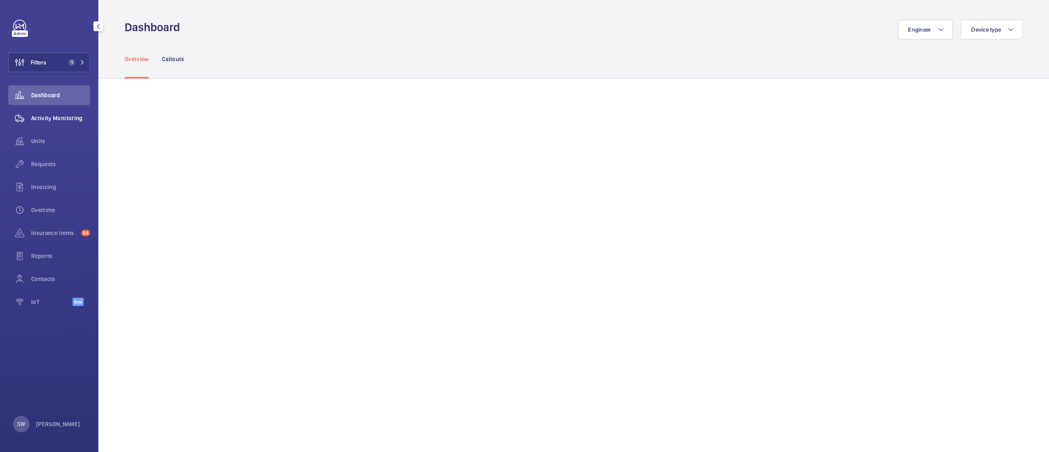
click at [26, 118] on wm-front-icon-button at bounding box center [19, 118] width 23 height 20
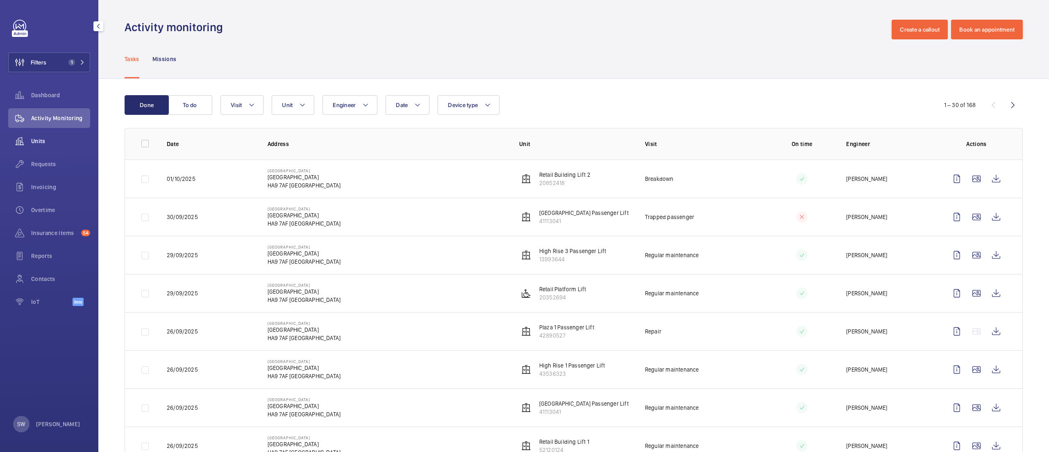
click at [58, 136] on div "Units" at bounding box center [49, 141] width 82 height 20
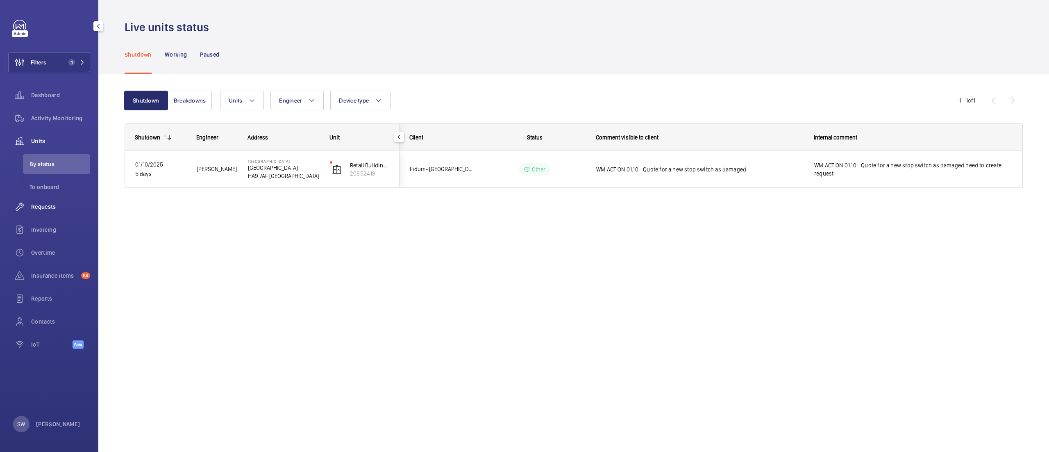
click at [51, 206] on span "Requests" at bounding box center [60, 206] width 59 height 8
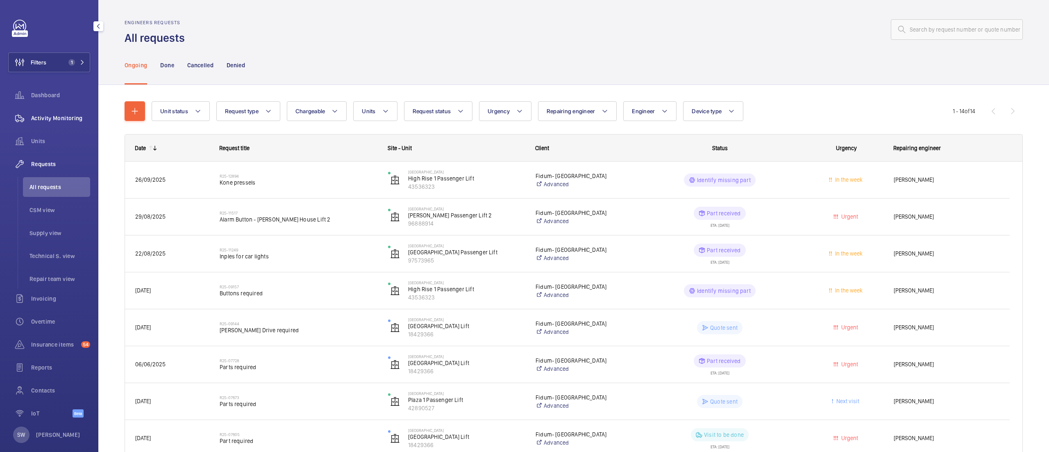
click at [65, 115] on span "Activity Monitoring" at bounding box center [60, 118] width 59 height 8
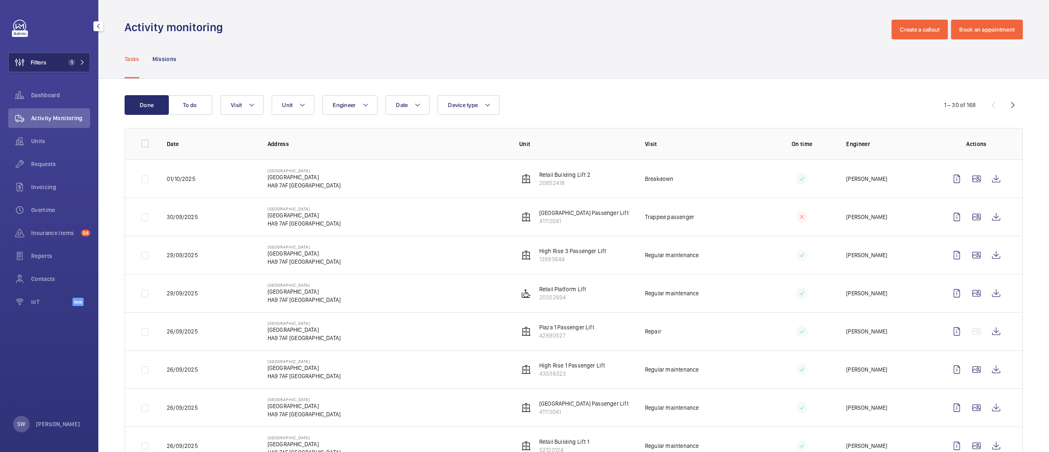
click at [61, 57] on button "Filters 1" at bounding box center [49, 62] width 82 height 20
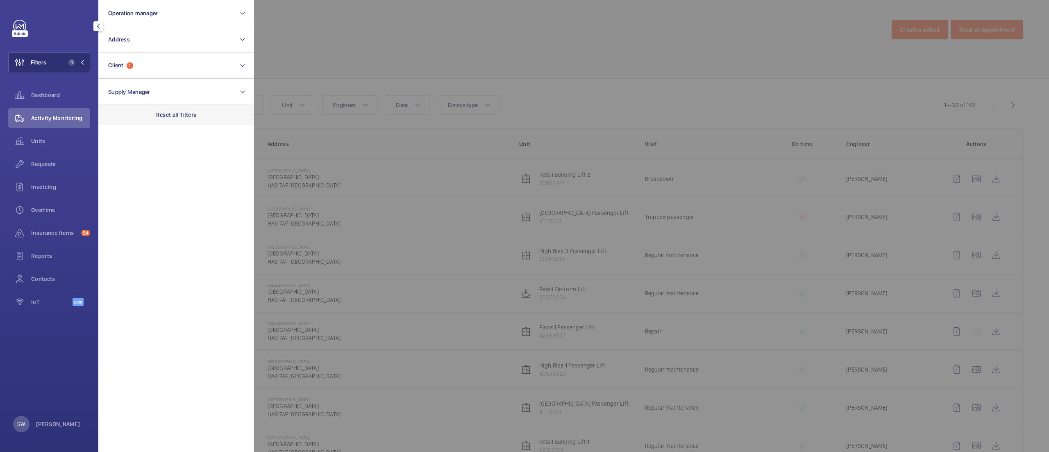
click at [197, 118] on div "Reset all filters" at bounding box center [176, 115] width 156 height 20
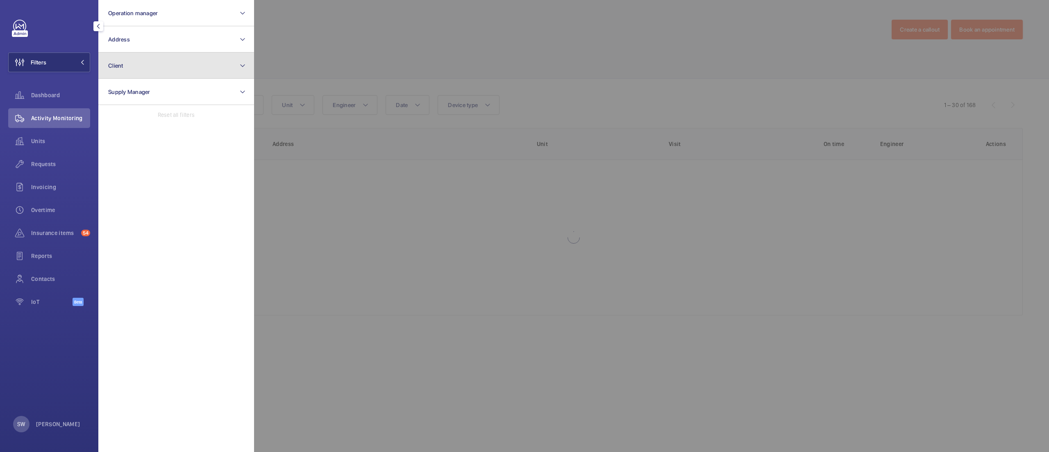
click at [167, 55] on button "Client" at bounding box center [176, 65] width 156 height 26
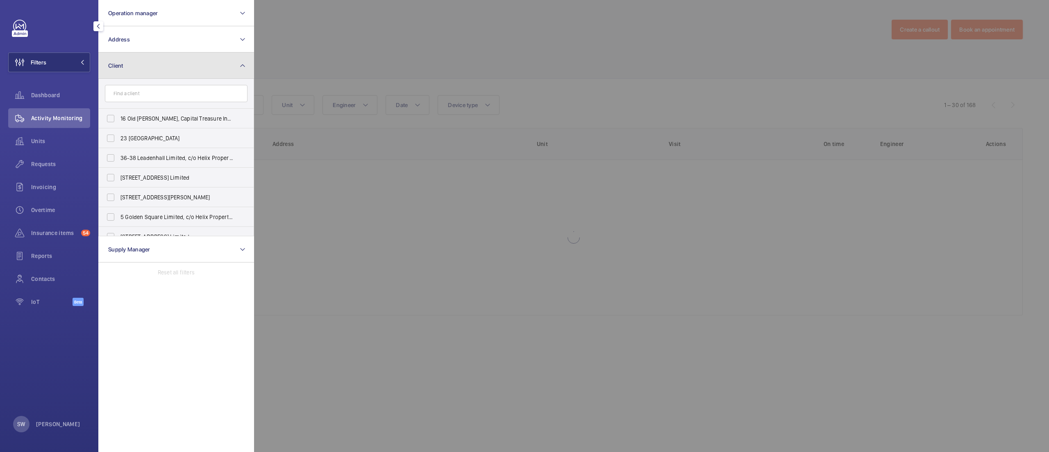
click at [167, 55] on button "Client" at bounding box center [176, 65] width 156 height 26
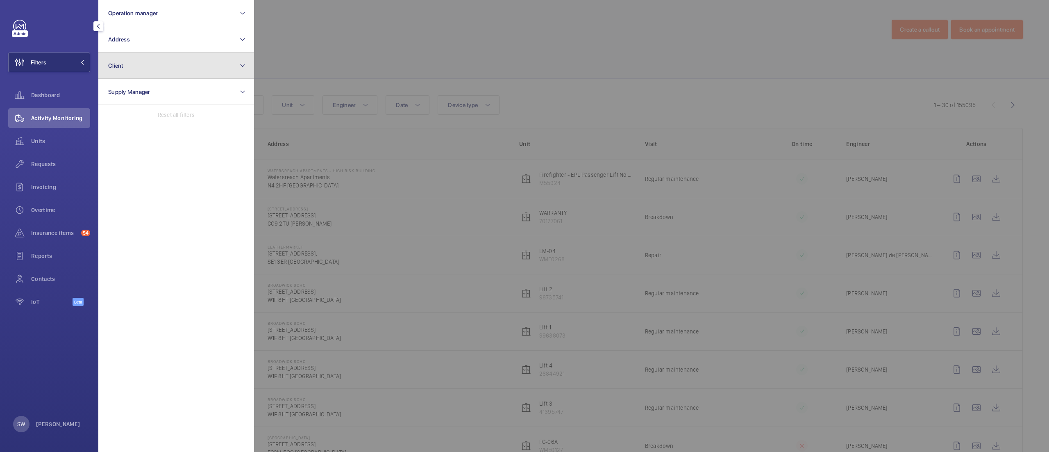
click at [172, 64] on button "Client" at bounding box center [176, 65] width 156 height 26
type input "uclh"
click at [151, 120] on span "UCLH" at bounding box center [153, 118] width 15 height 7
click at [119, 120] on input "CBRE GWS UCLH" at bounding box center [110, 118] width 16 height 16
checkbox input "true"
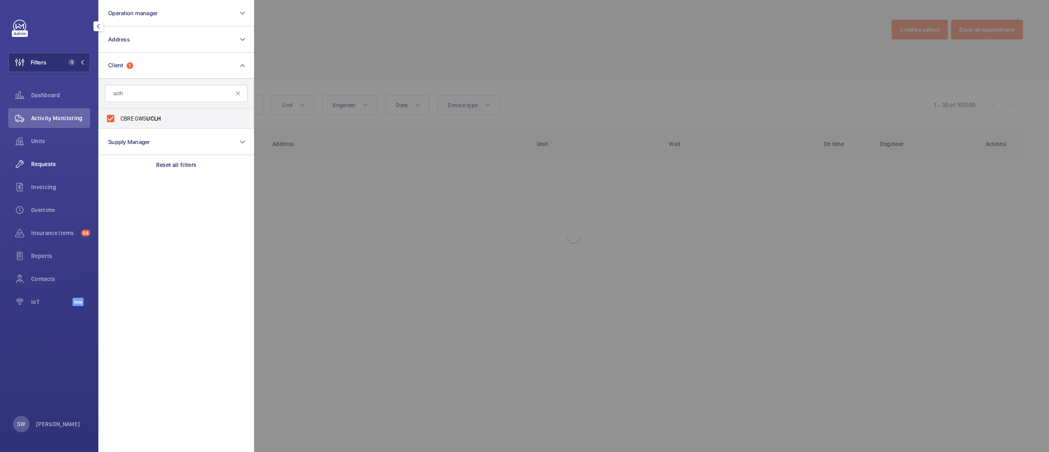
click at [35, 171] on div "Requests" at bounding box center [49, 164] width 82 height 20
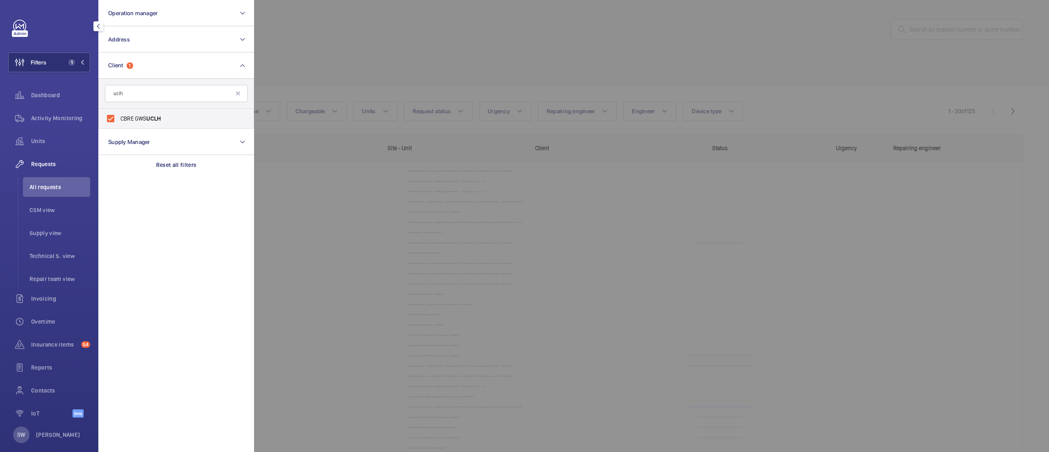
click at [450, 74] on div at bounding box center [778, 226] width 1049 height 452
